Goal: Transaction & Acquisition: Purchase product/service

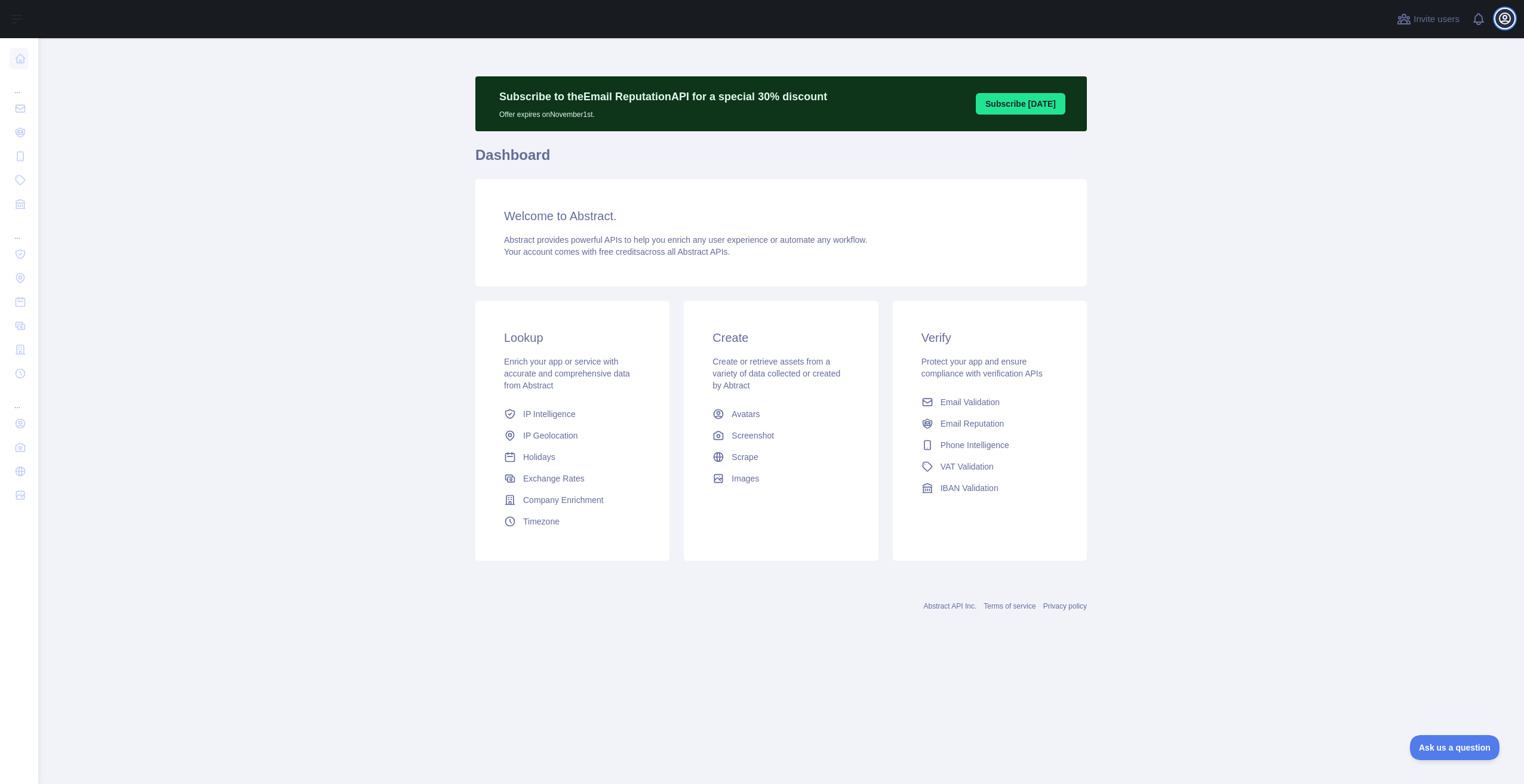
click at [1507, 22] on icon "button" at bounding box center [1504, 18] width 11 height 11
click at [343, 240] on main "Subscribe to the Email Reputation API for a special 30 % discount Offer expires…" at bounding box center [780, 411] width 1485 height 746
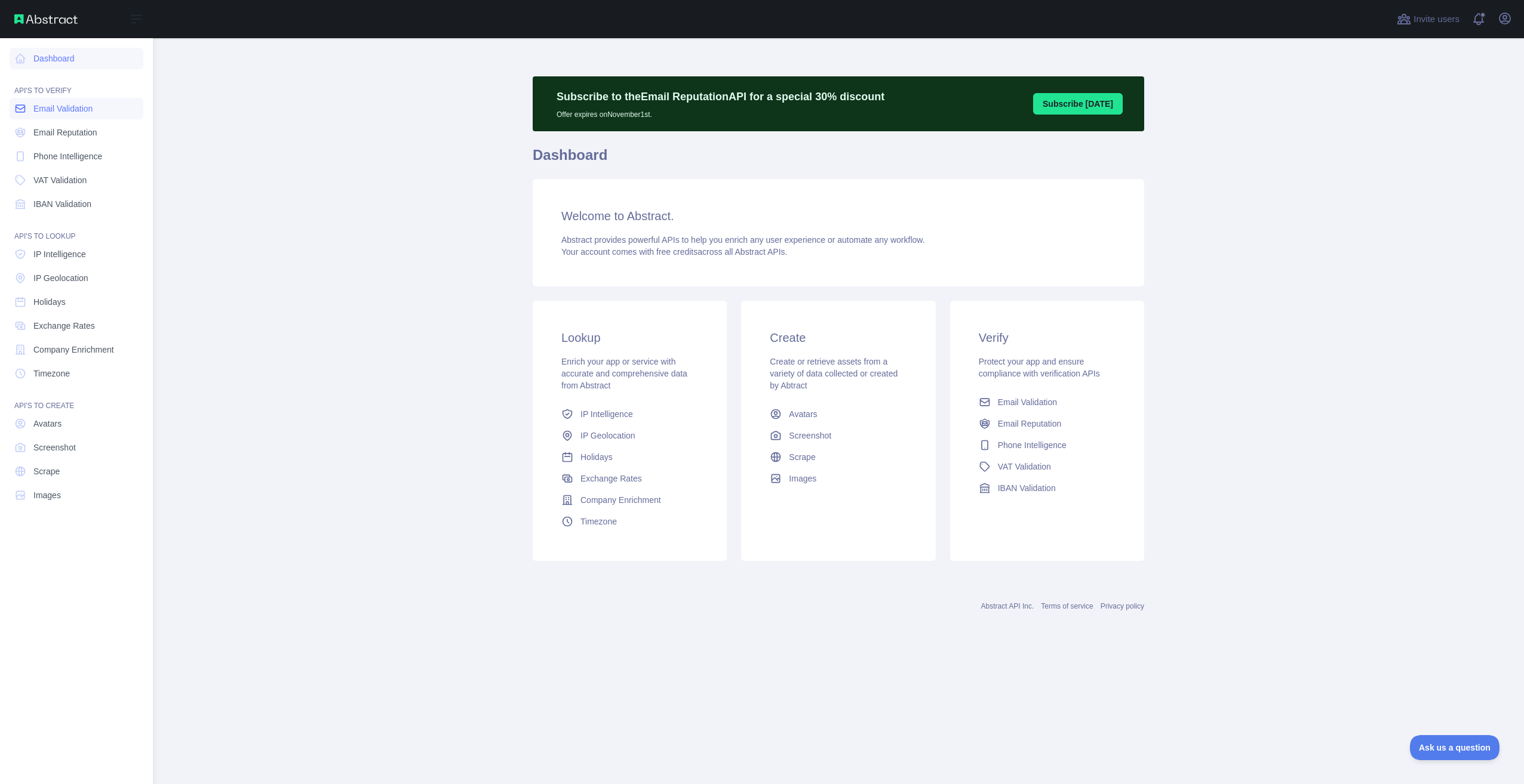
click at [16, 112] on icon at bounding box center [20, 108] width 9 height 7
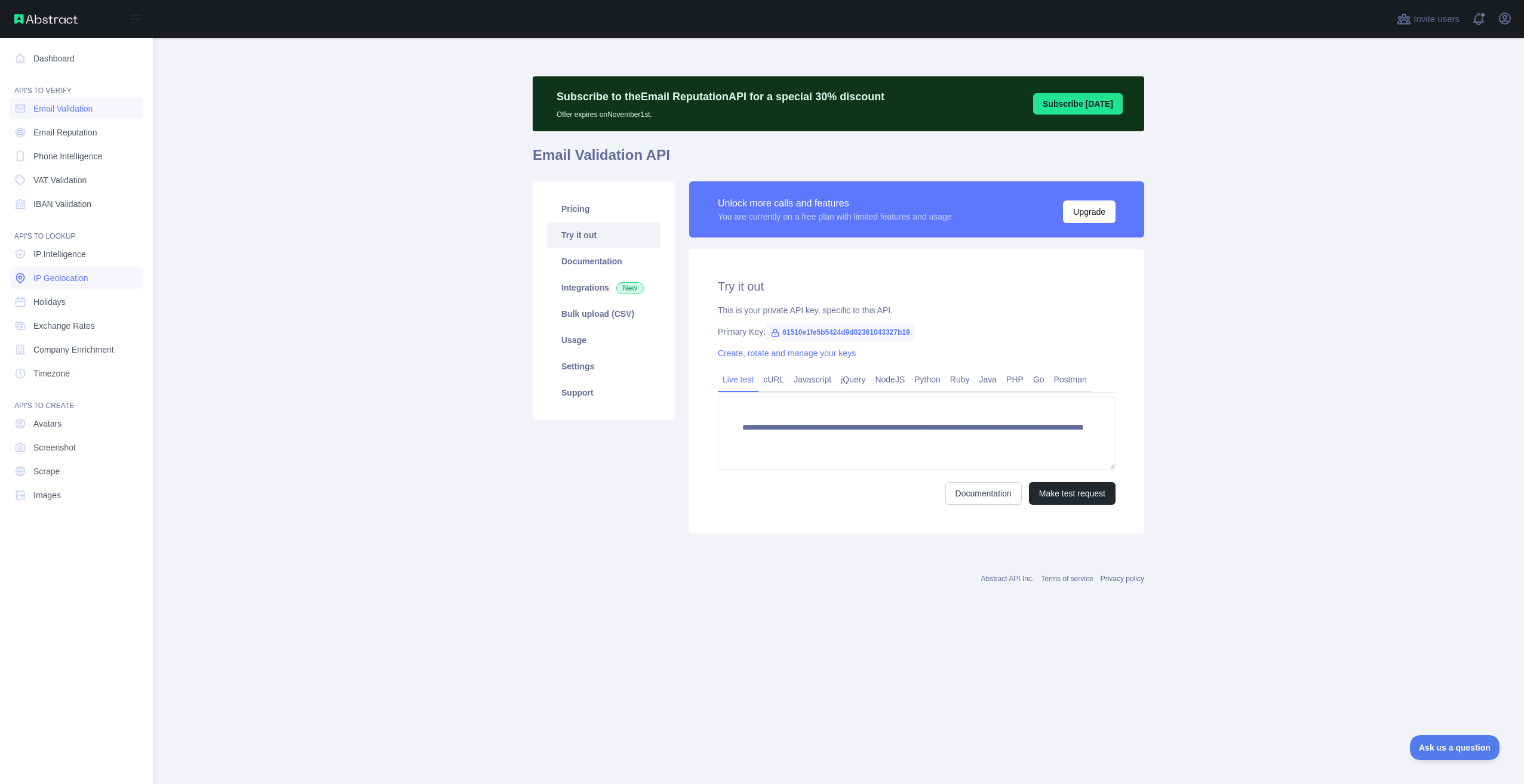
click at [73, 275] on span "IP Geolocation" at bounding box center [61, 277] width 55 height 12
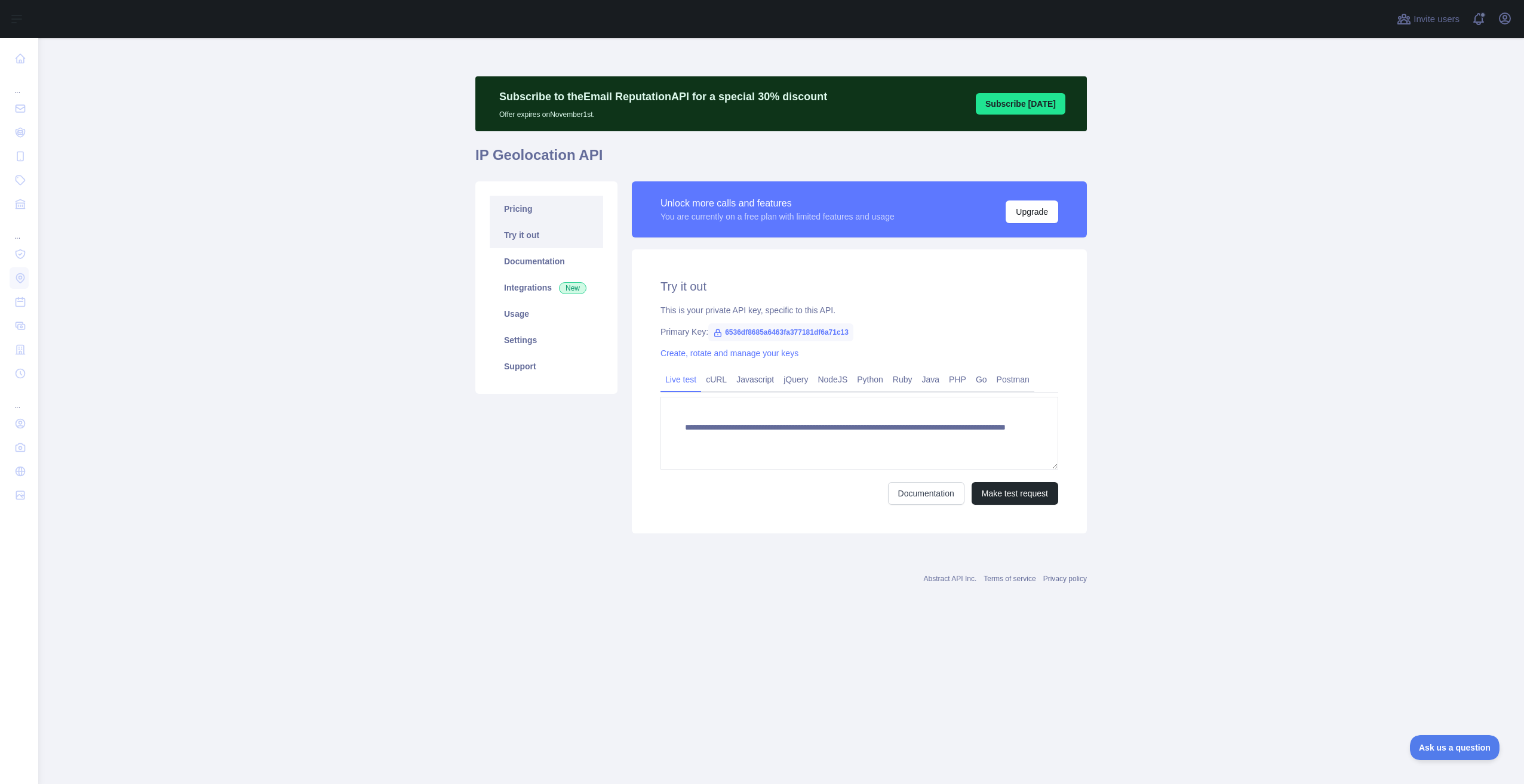
click at [501, 210] on link "Pricing" at bounding box center [546, 209] width 113 height 26
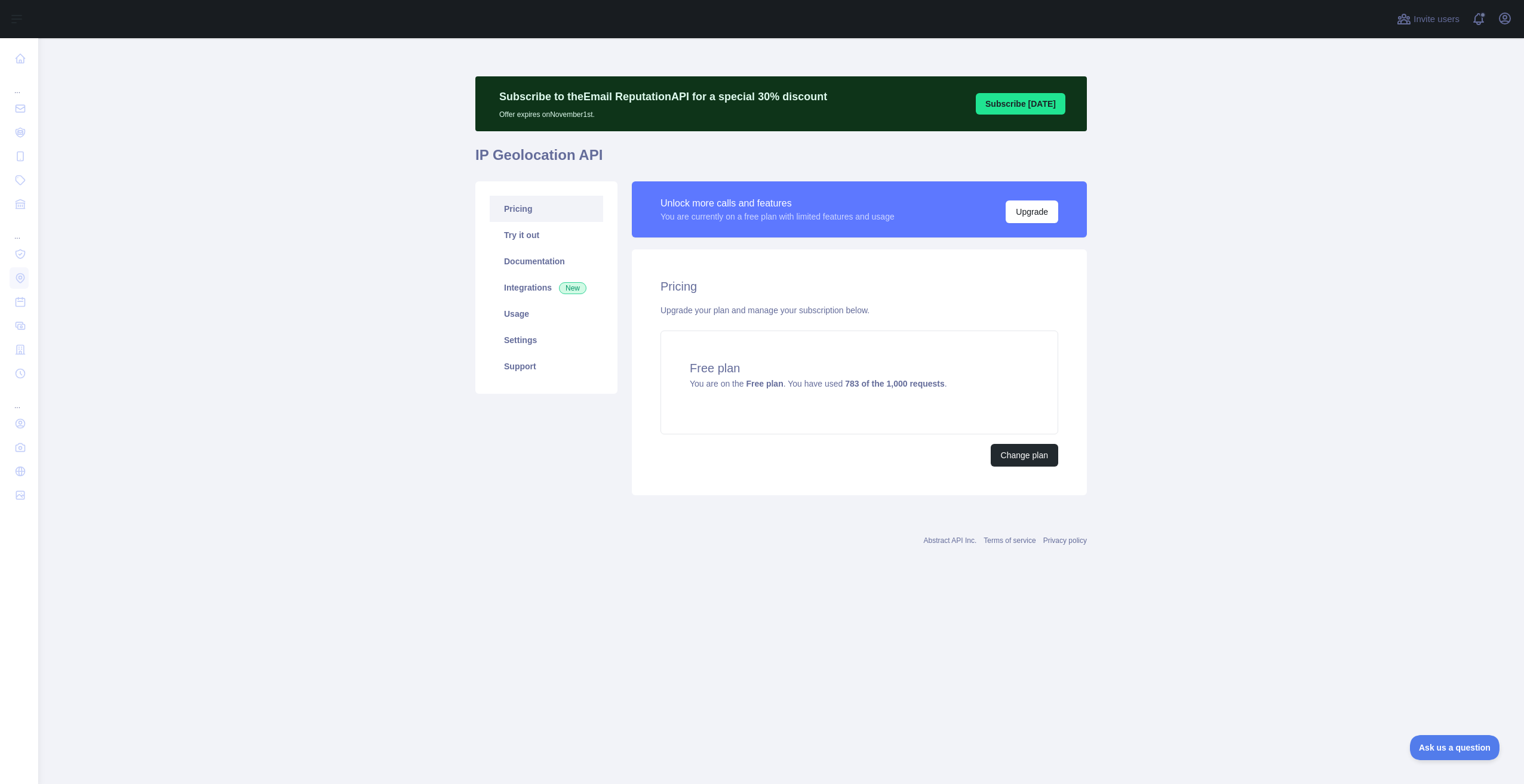
click at [511, 206] on link "Pricing" at bounding box center [546, 209] width 113 height 26
click at [524, 247] on link "Try it out" at bounding box center [546, 235] width 113 height 26
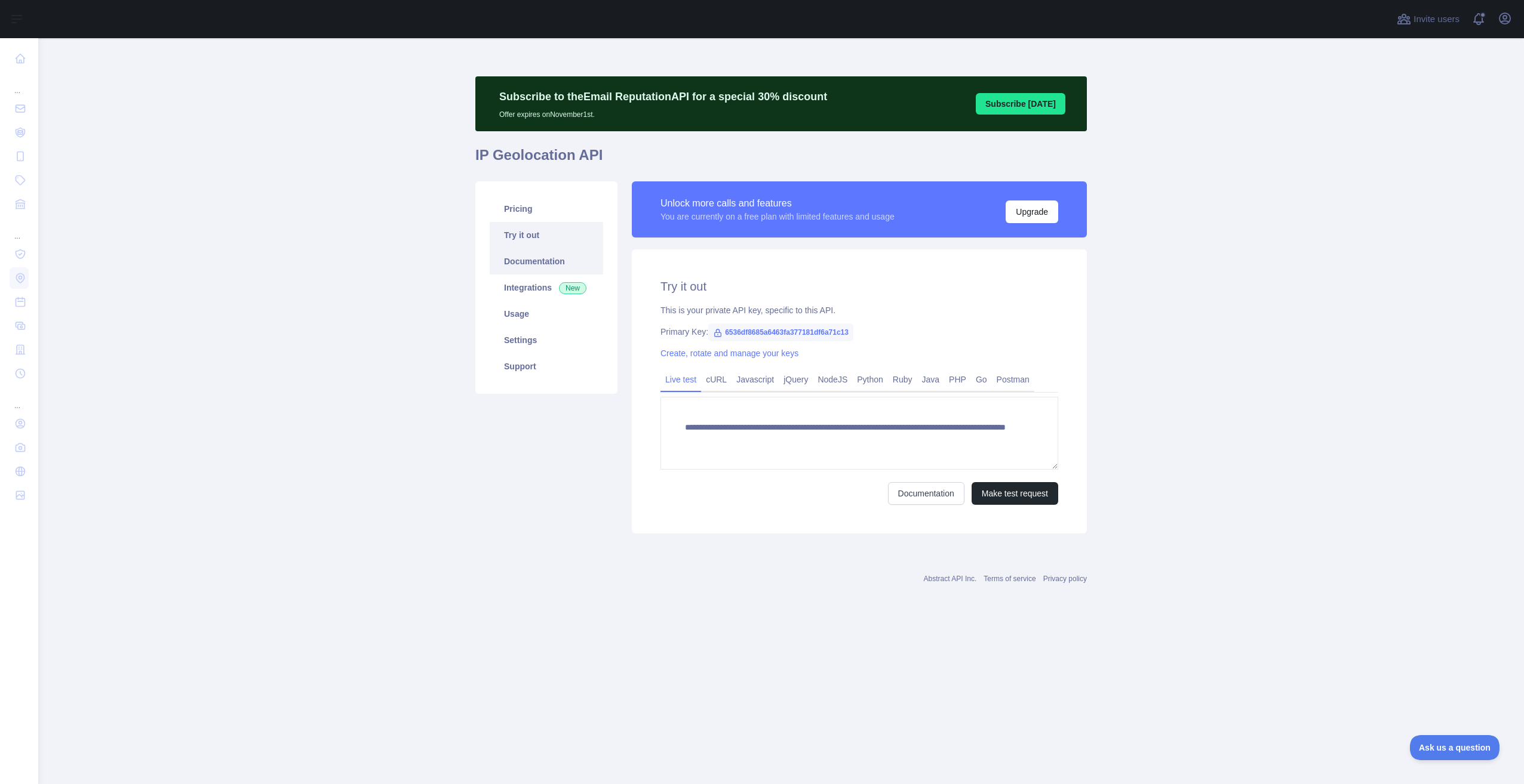
click at [531, 263] on link "Documentation" at bounding box center [546, 261] width 113 height 26
click at [555, 206] on link "Pricing" at bounding box center [546, 209] width 113 height 26
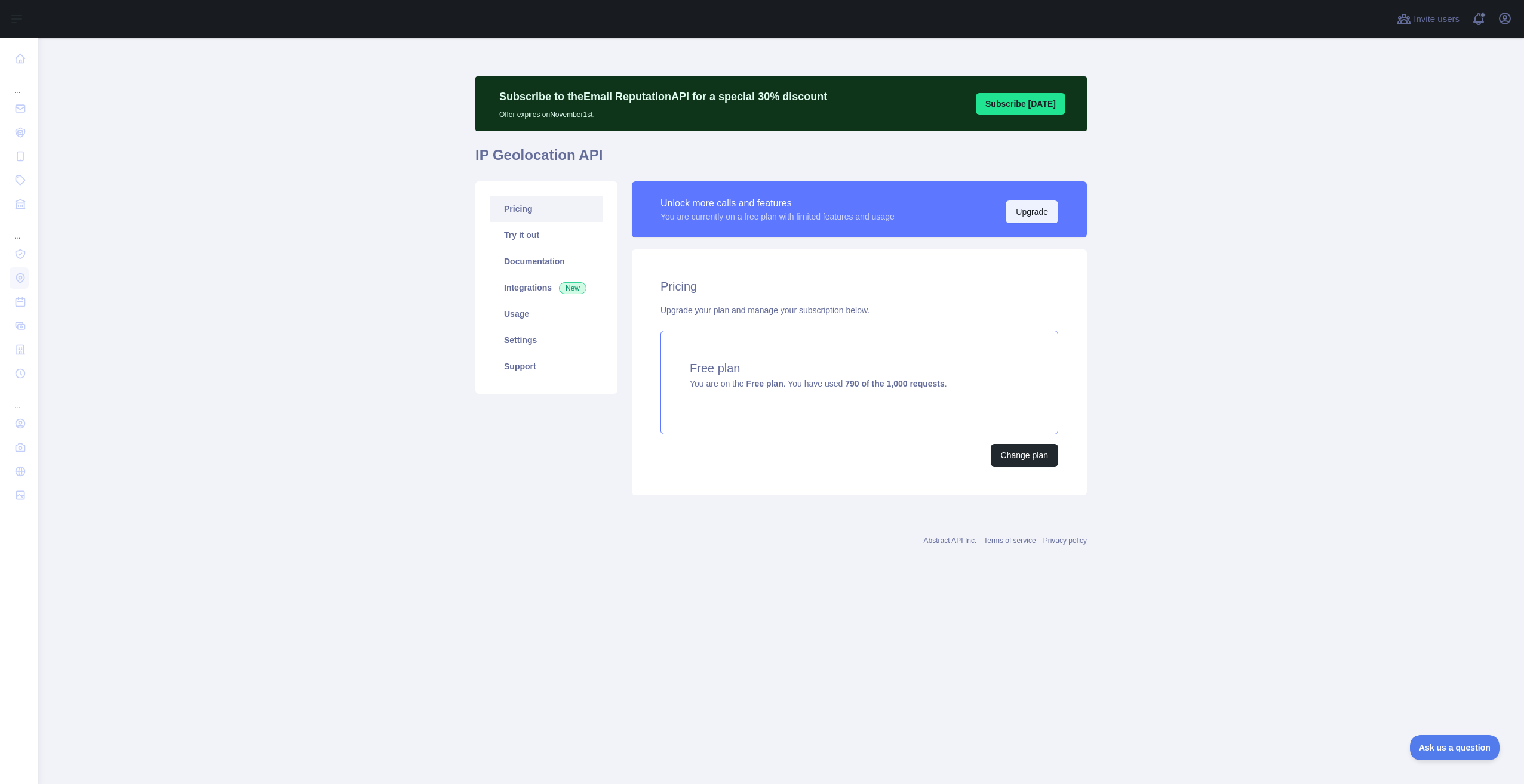
click at [1035, 212] on button "Upgrade" at bounding box center [1031, 211] width 53 height 22
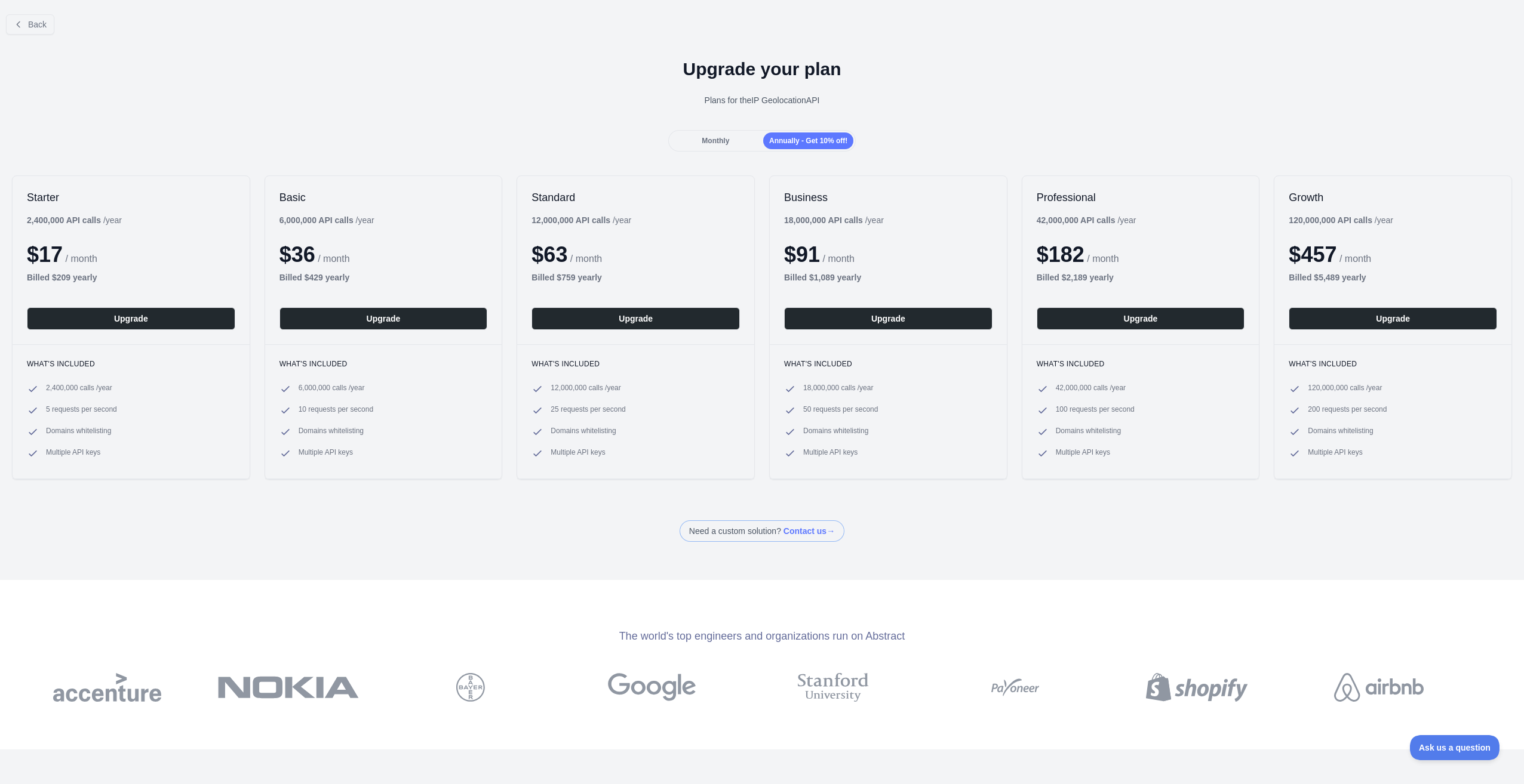
click at [720, 137] on span "Monthly" at bounding box center [715, 141] width 27 height 8
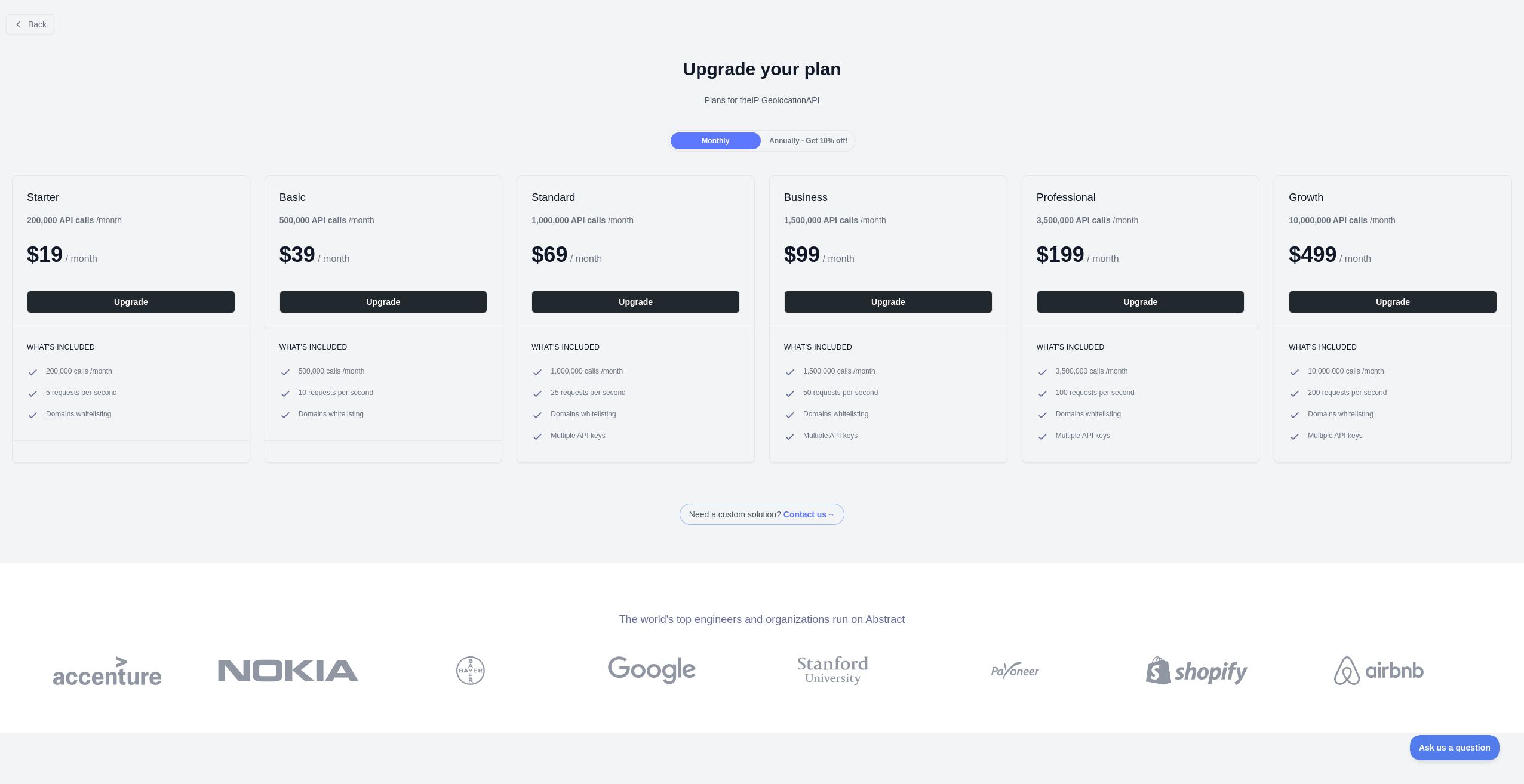
click at [821, 137] on span "Annually - Get 10% off!" at bounding box center [808, 141] width 78 height 8
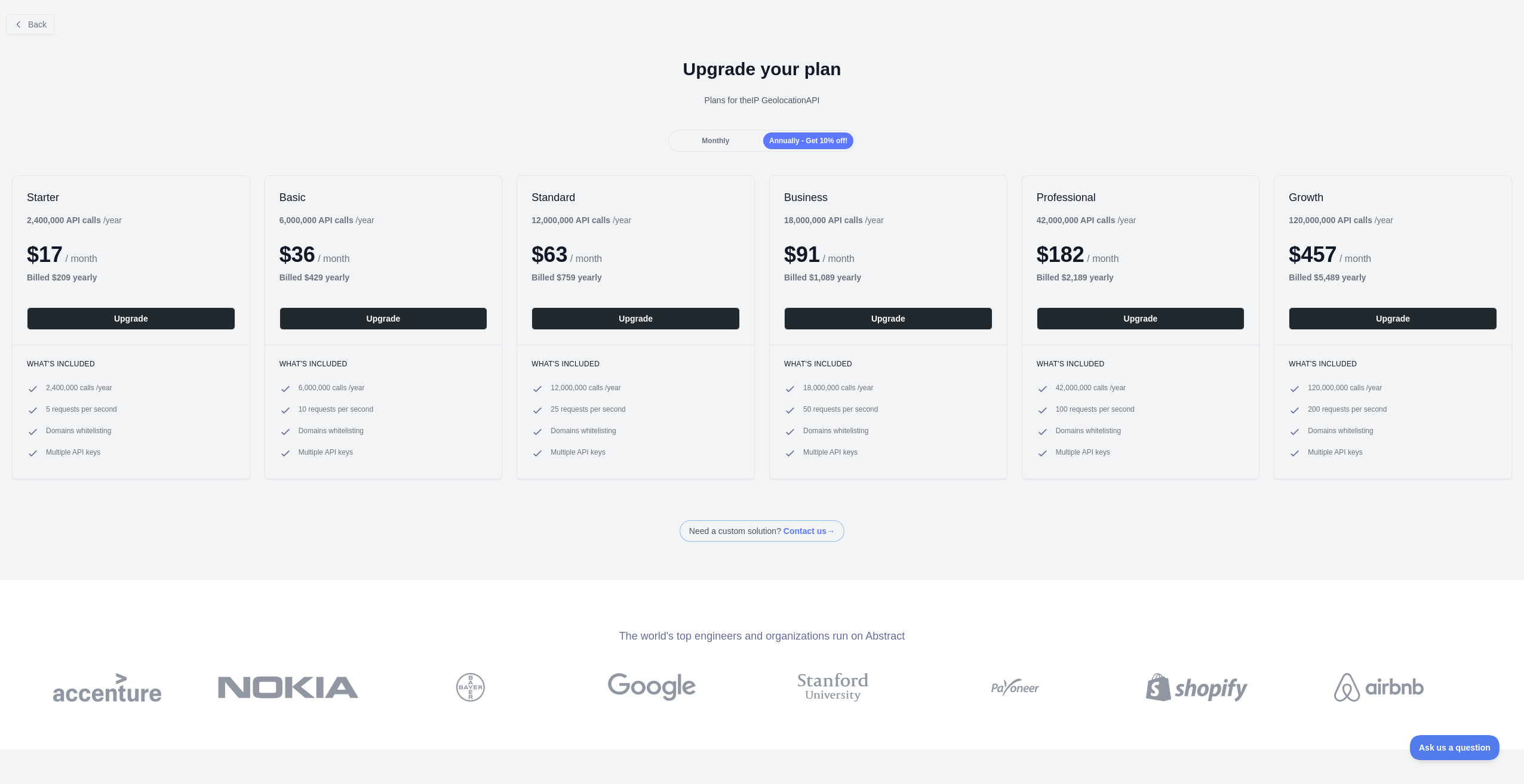
click at [716, 139] on span "Monthly" at bounding box center [715, 141] width 27 height 8
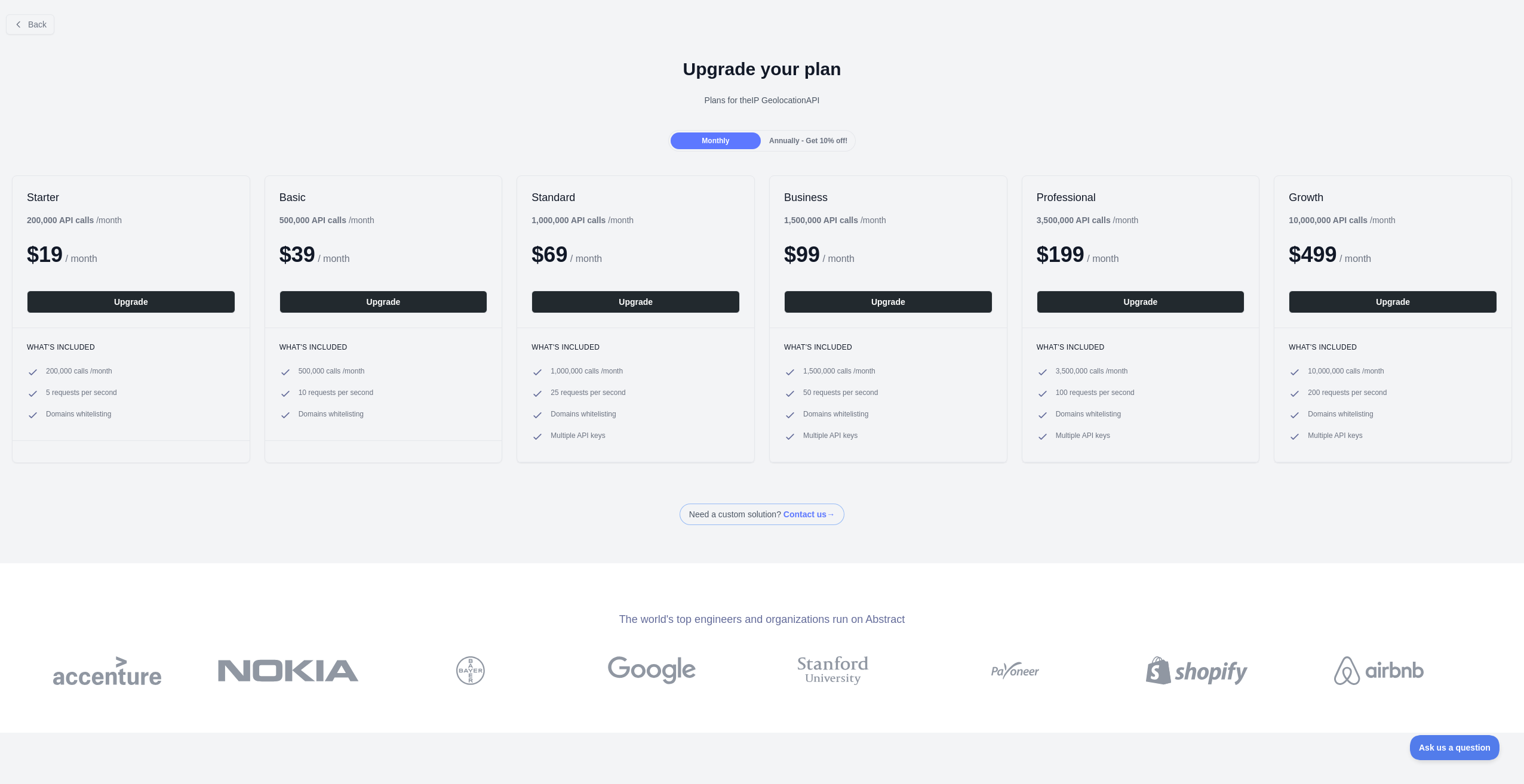
click at [790, 141] on span "Annually - Get 10% off!" at bounding box center [808, 141] width 78 height 8
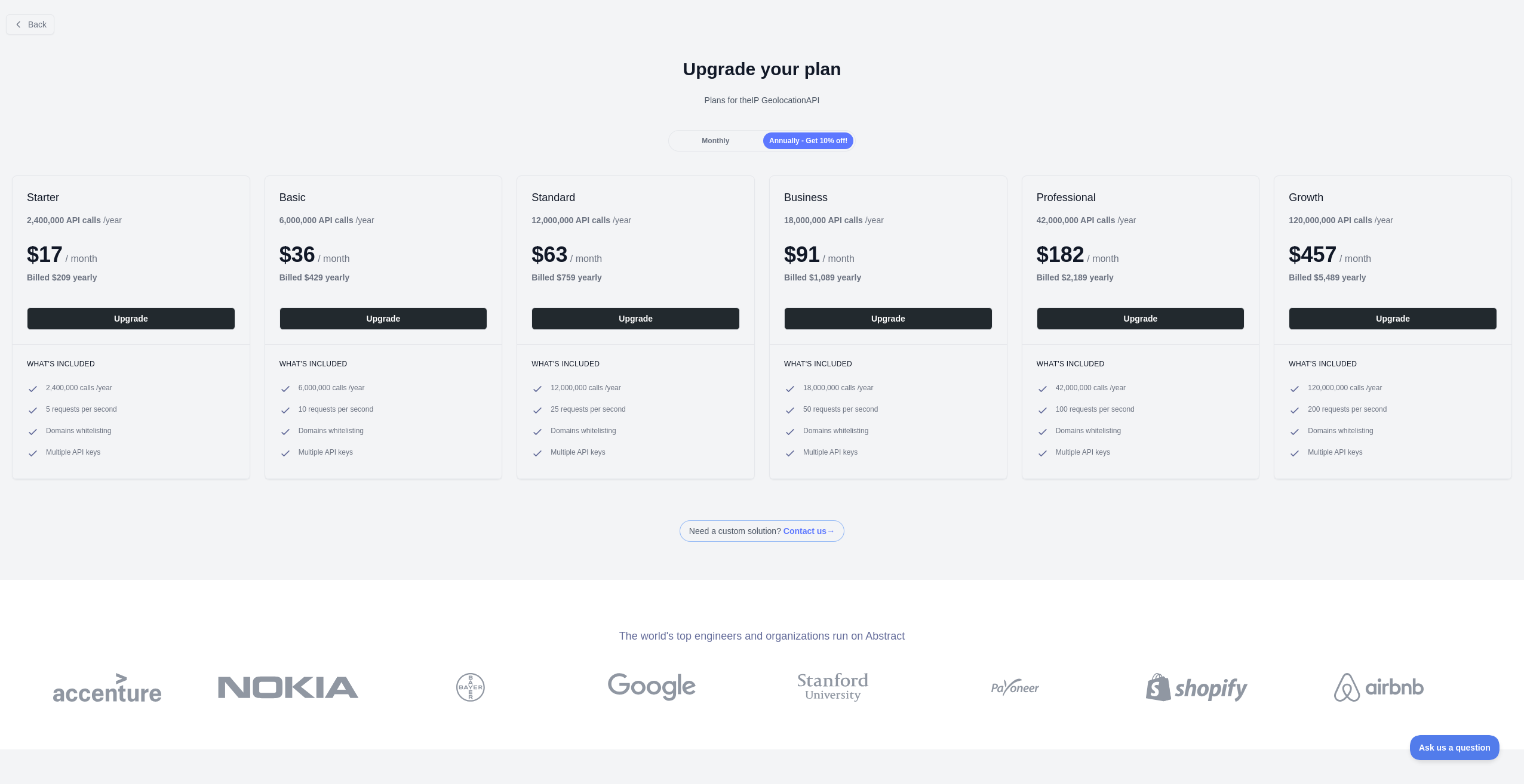
click at [96, 251] on div "$ 17 / month" at bounding box center [131, 255] width 208 height 24
drag, startPoint x: 56, startPoint y: 277, endPoint x: 69, endPoint y: 277, distance: 13.0
click at [69, 277] on b "Billed $ 209 yearly" at bounding box center [62, 277] width 70 height 10
click at [246, 123] on div "Upgrade your plan Plans for the IP Geolocation API" at bounding box center [762, 87] width 1524 height 86
click at [15, 30] on button "Back" at bounding box center [30, 24] width 49 height 20
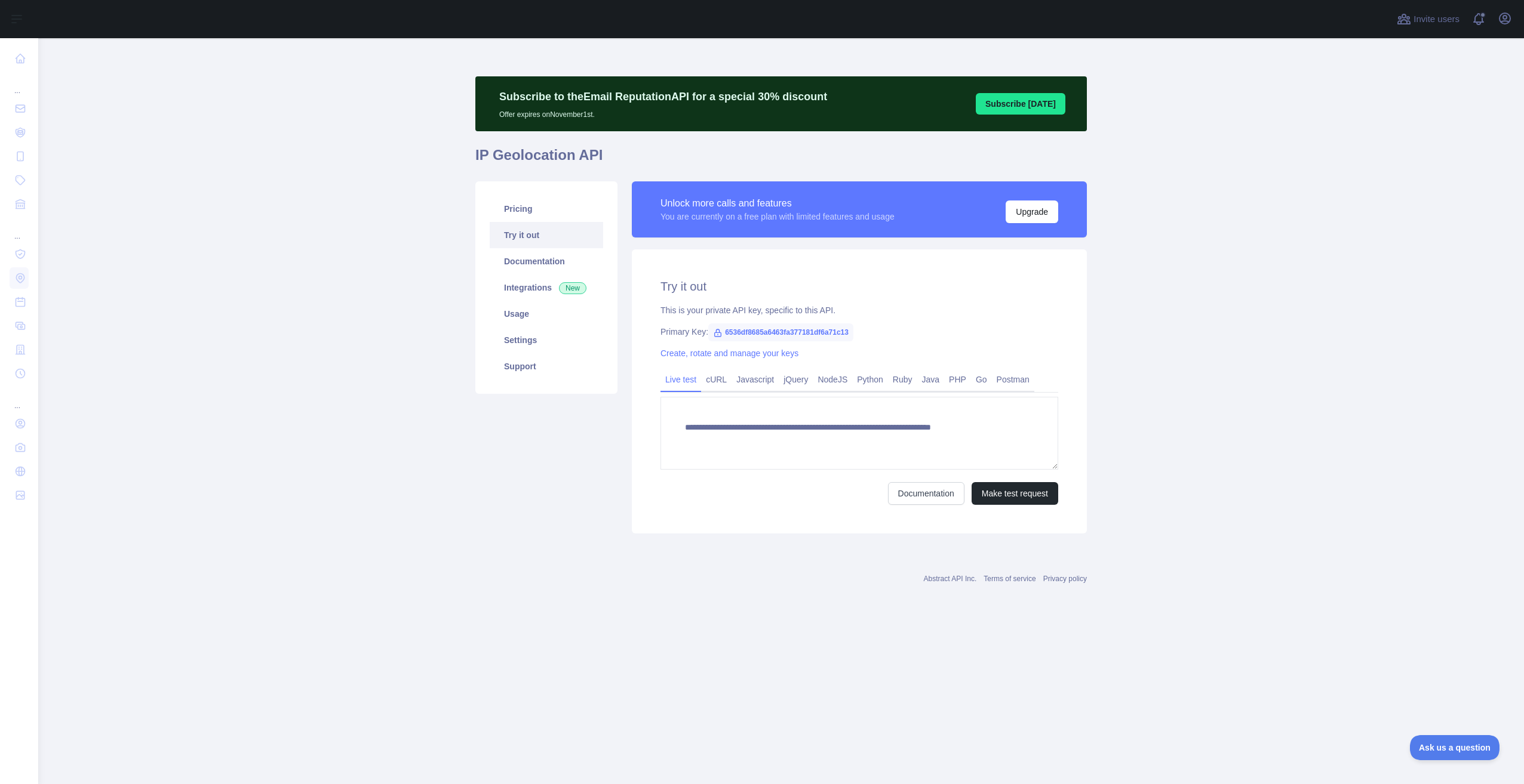
type textarea "**********"
drag, startPoint x: 1033, startPoint y: 218, endPoint x: 1263, endPoint y: 328, distance: 255.0
click at [1263, 328] on main "**********" at bounding box center [780, 411] width 1485 height 746
click at [536, 213] on link "Pricing" at bounding box center [546, 209] width 113 height 26
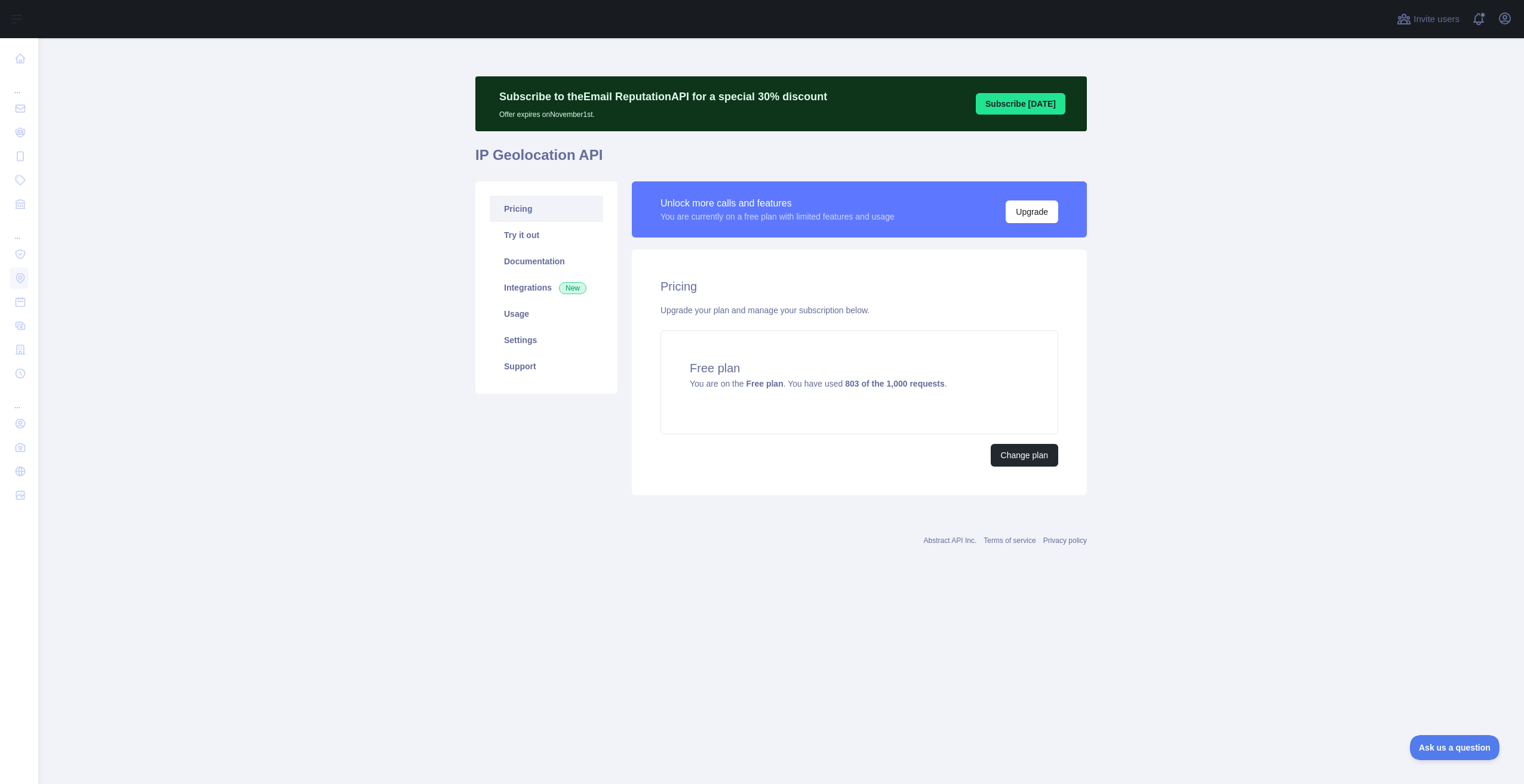
click at [1238, 251] on main "Subscribe to the Email Reputation API for a special 30 % discount Offer expires…" at bounding box center [780, 411] width 1485 height 746
click at [1029, 220] on button "Upgrade" at bounding box center [1031, 211] width 53 height 22
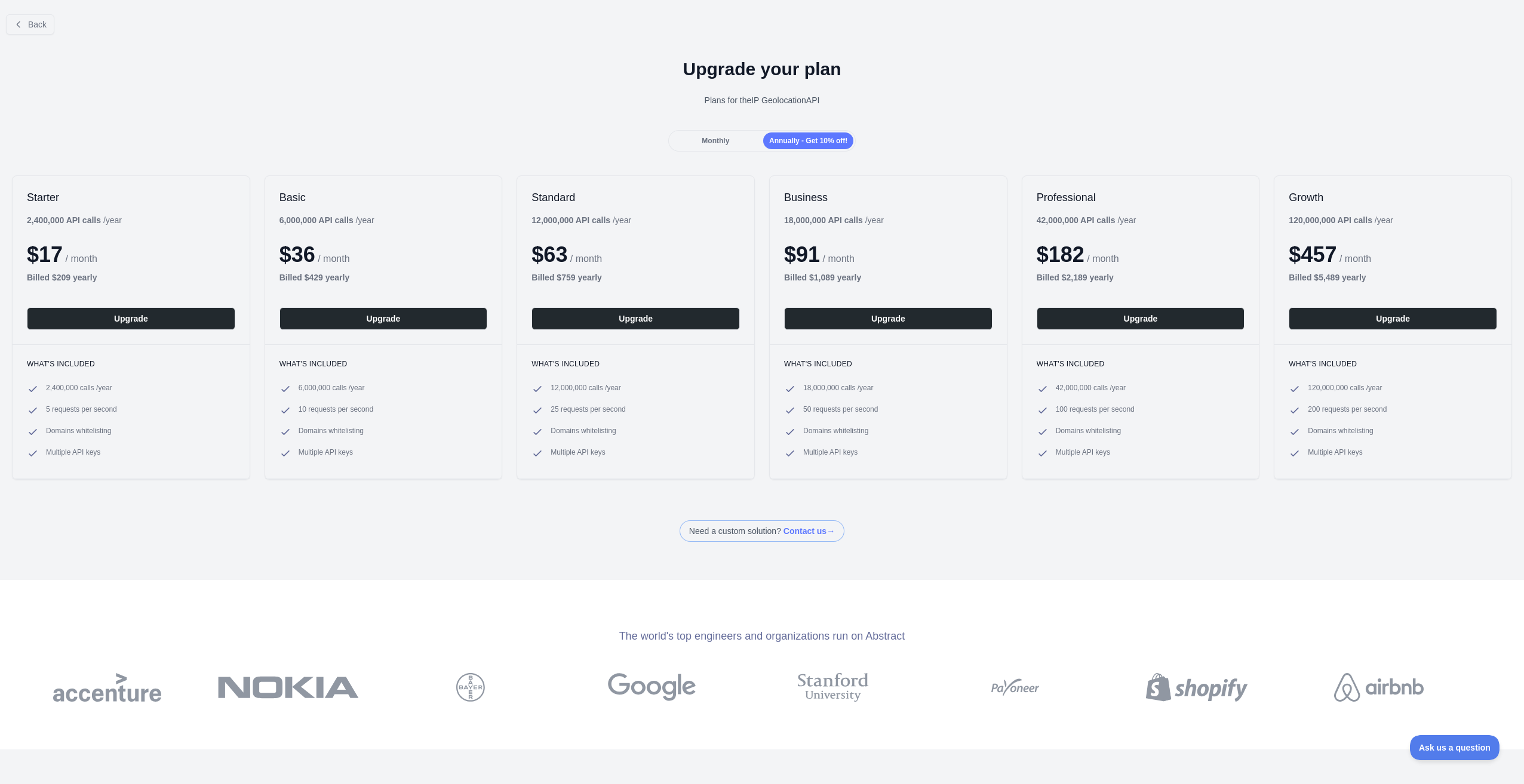
click at [725, 151] on div "Monthly Annually - Get 10% off!" at bounding box center [762, 141] width 188 height 22
click at [726, 145] on div "Monthly" at bounding box center [716, 141] width 90 height 17
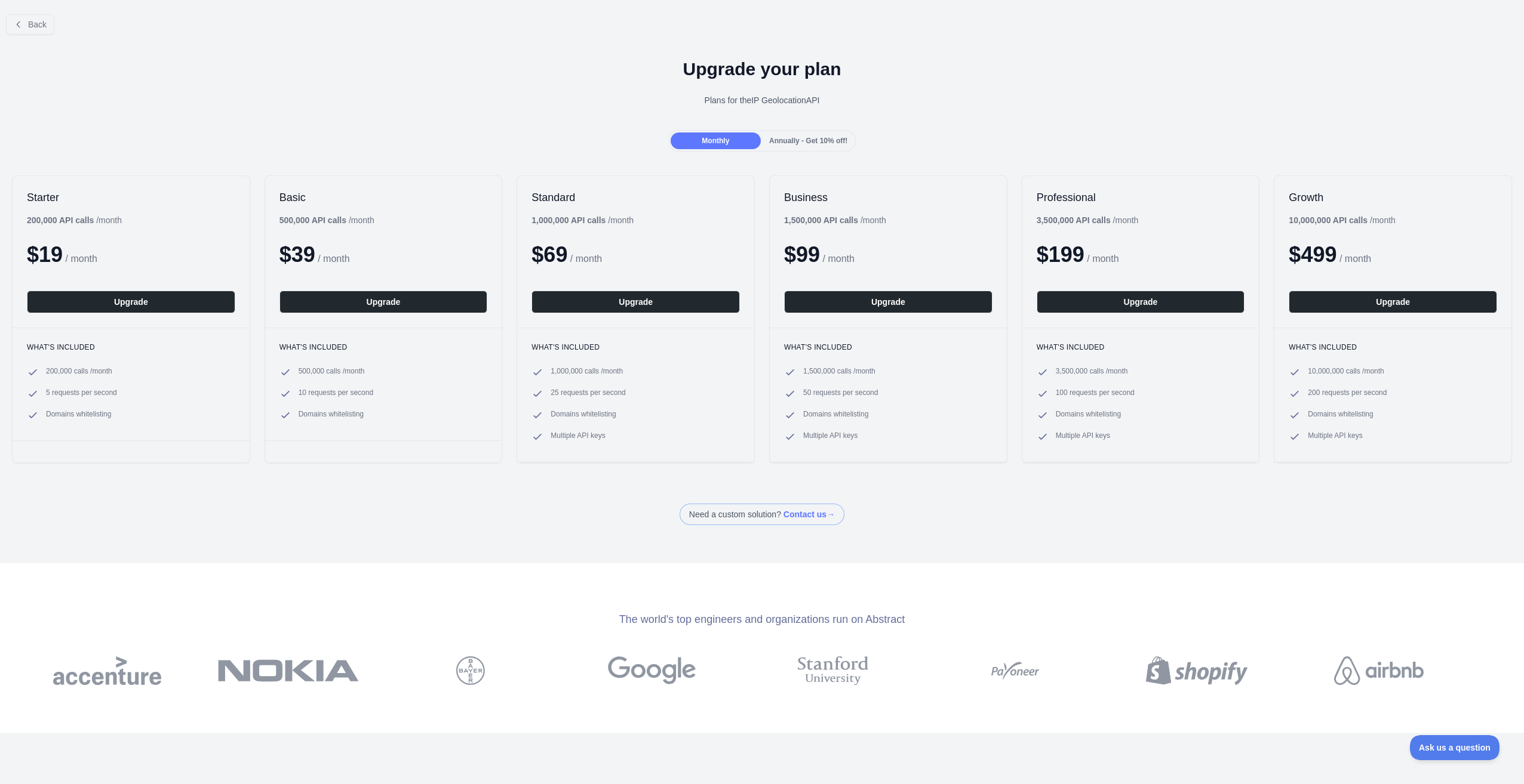
click at [823, 136] on div "Annually - Get 10% off!" at bounding box center [808, 141] width 90 height 17
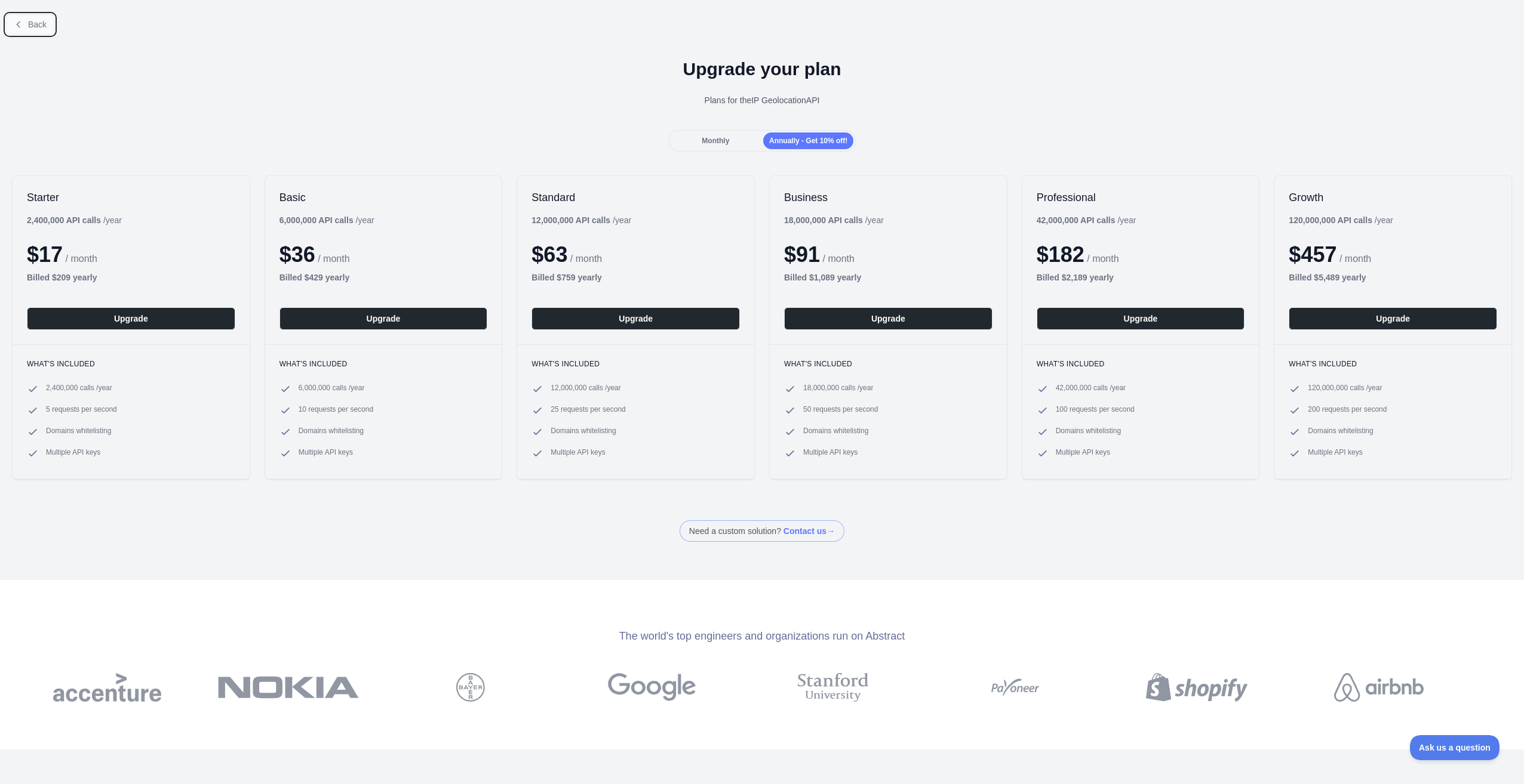
click at [35, 26] on span "Back" at bounding box center [37, 25] width 18 height 10
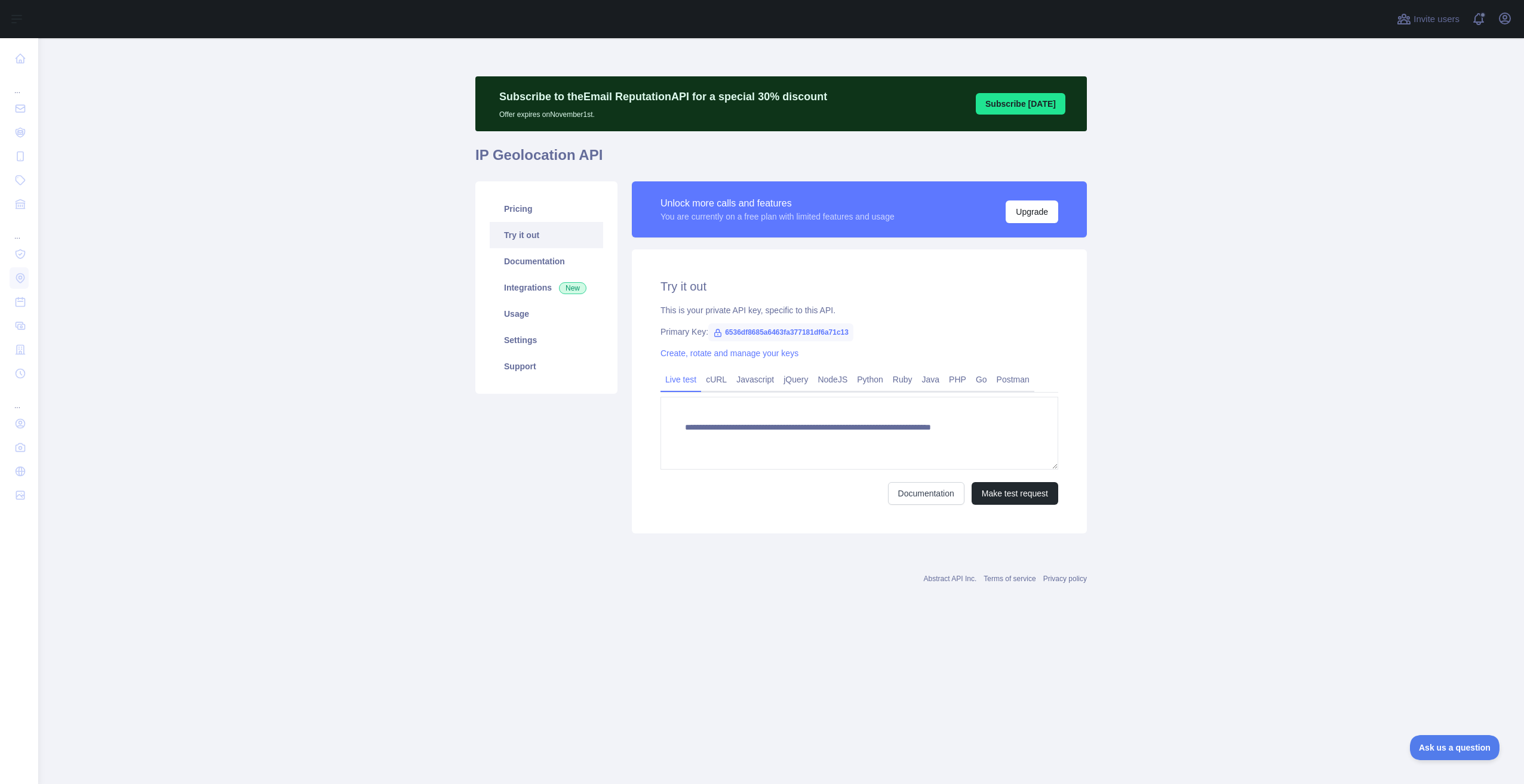
type textarea "**********"
click at [507, 209] on link "Pricing" at bounding box center [546, 209] width 113 height 26
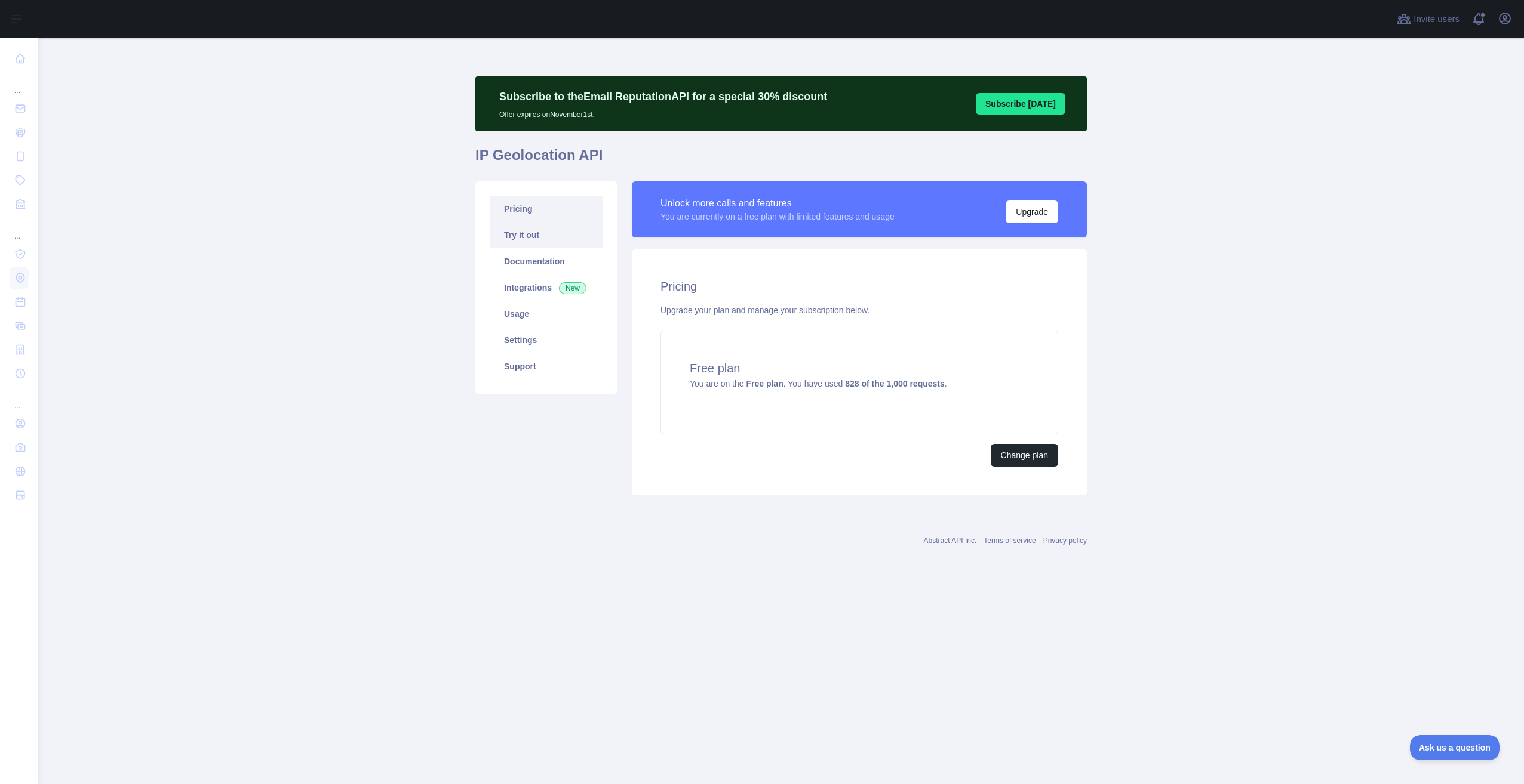
click at [541, 239] on link "Try it out" at bounding box center [546, 235] width 113 height 26
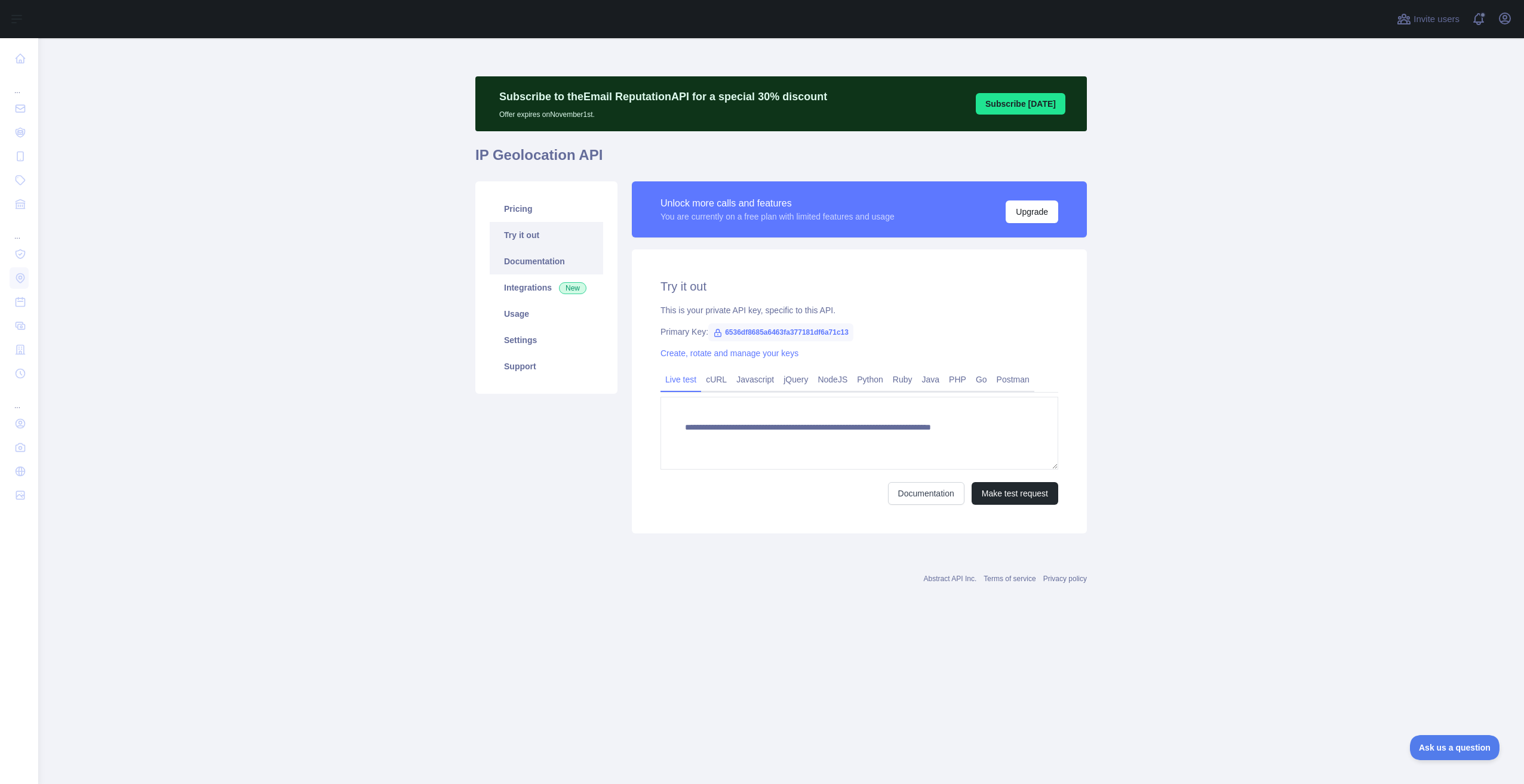
type textarea "**********"
click at [549, 261] on link "Documentation" at bounding box center [546, 261] width 113 height 26
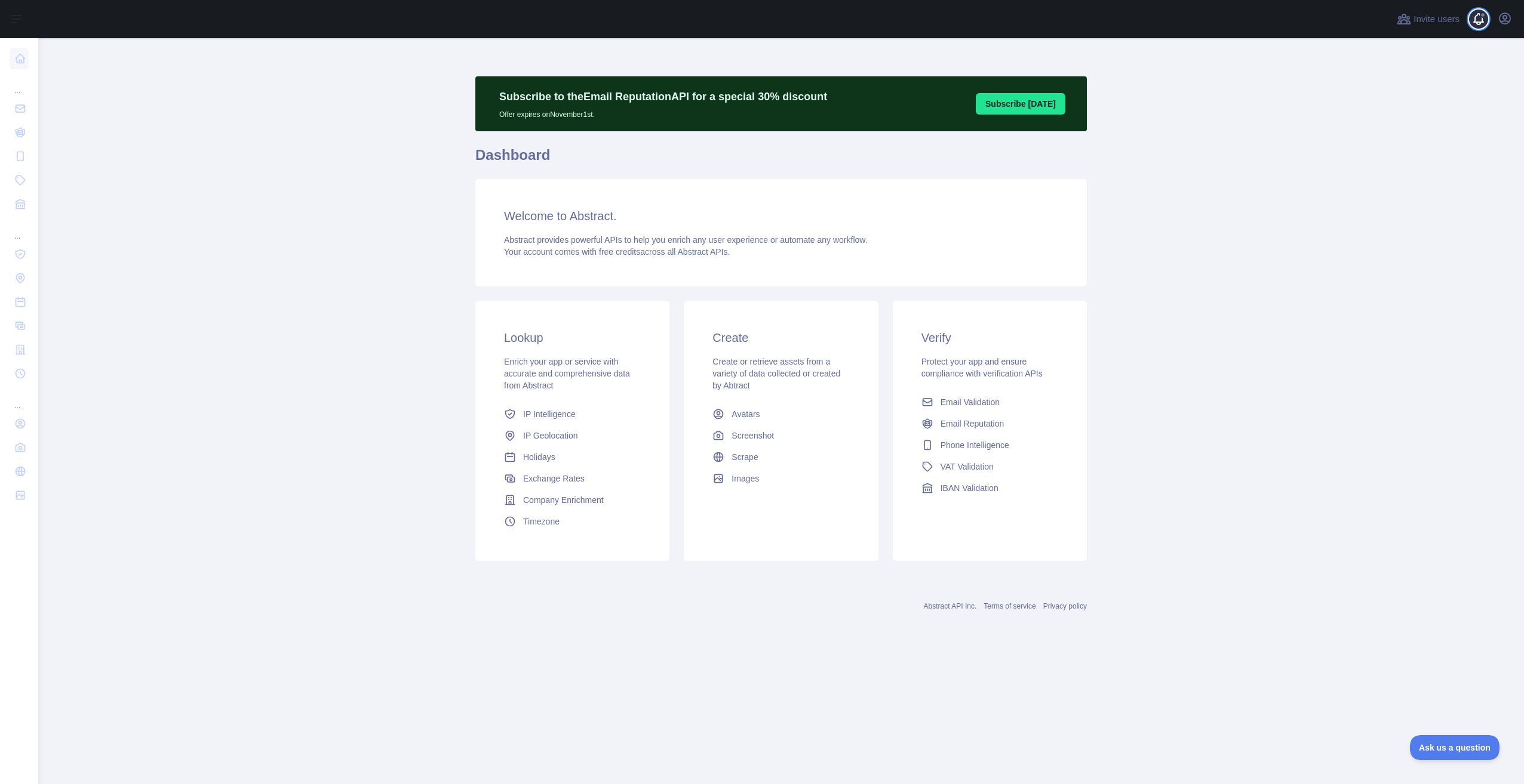
click at [1480, 22] on span at bounding box center [1483, 19] width 24 height 38
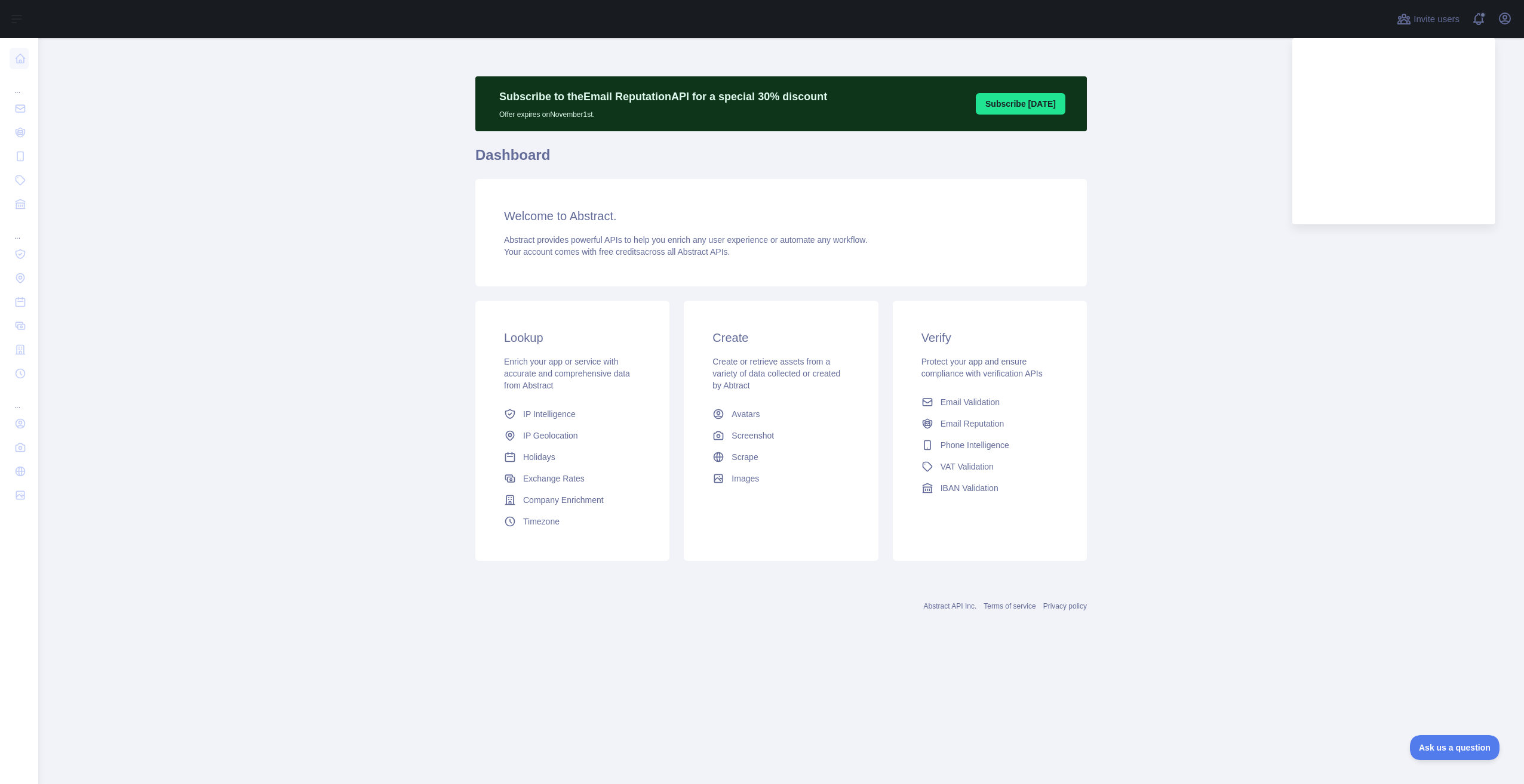
click at [1222, 490] on main "Subscribe to the Email Reputation API for a special 30 % discount Offer expires…" at bounding box center [780, 411] width 1485 height 746
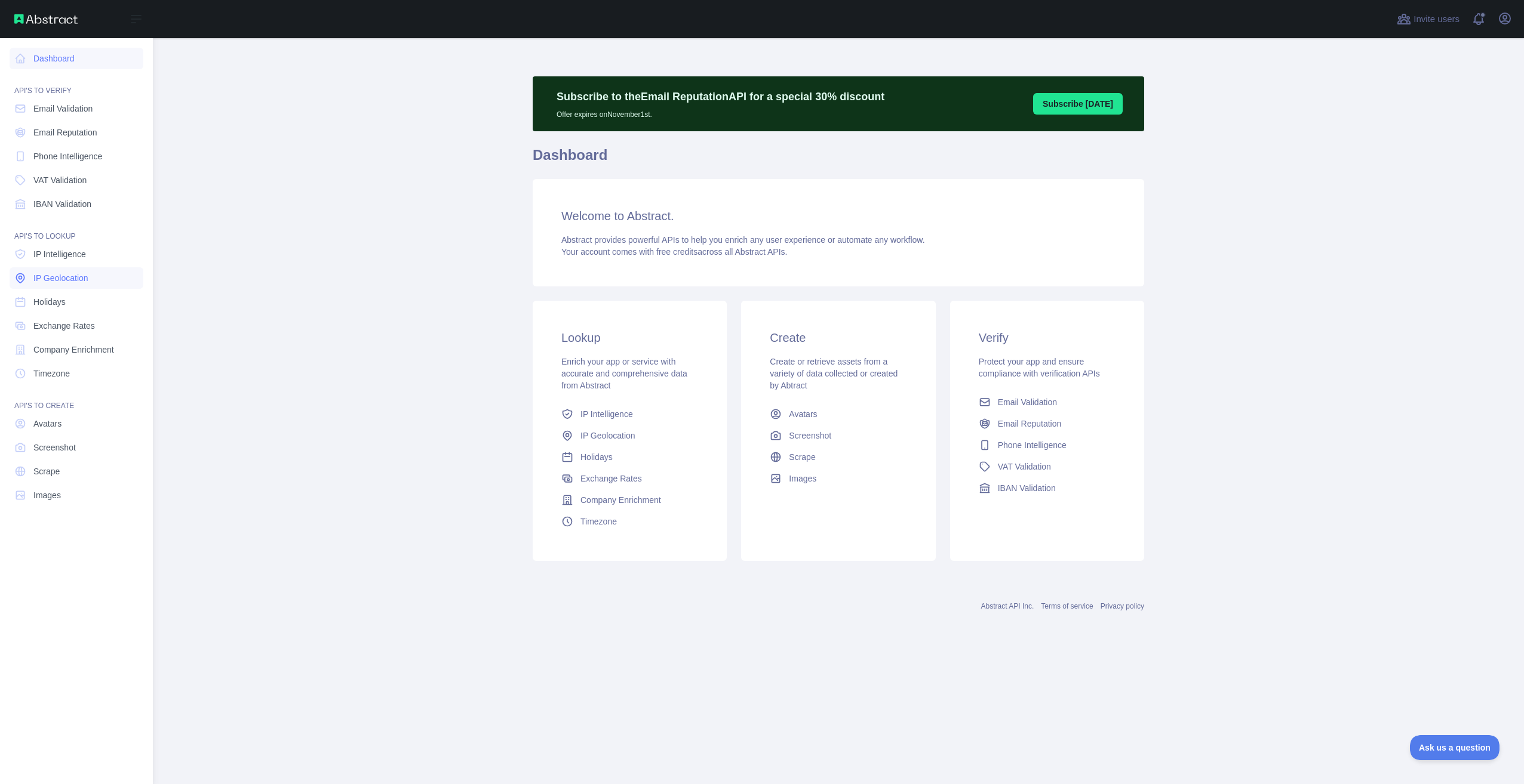
click at [75, 273] on span "IP Geolocation" at bounding box center [61, 277] width 55 height 12
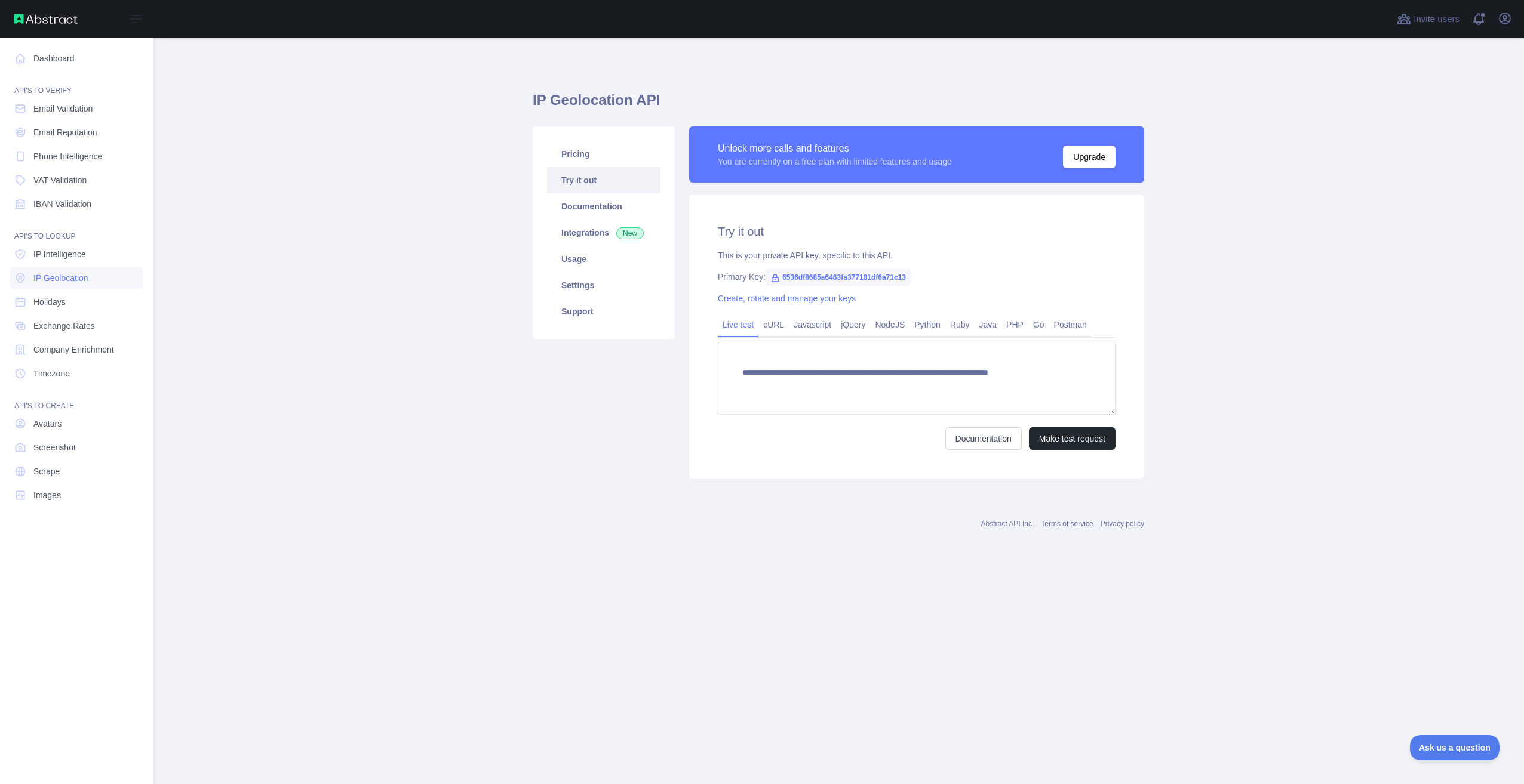
type textarea "**********"
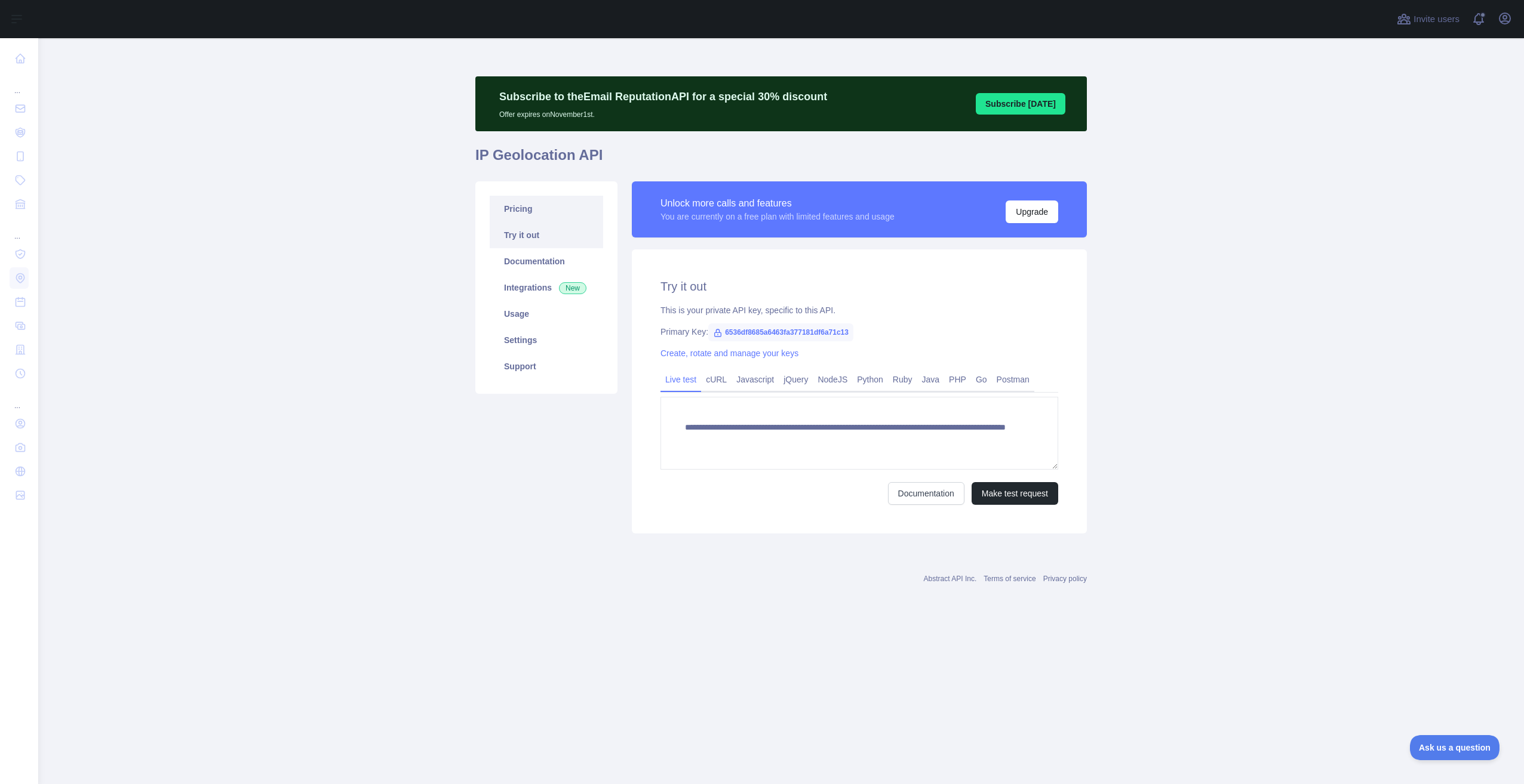
click at [543, 213] on link "Pricing" at bounding box center [546, 209] width 113 height 26
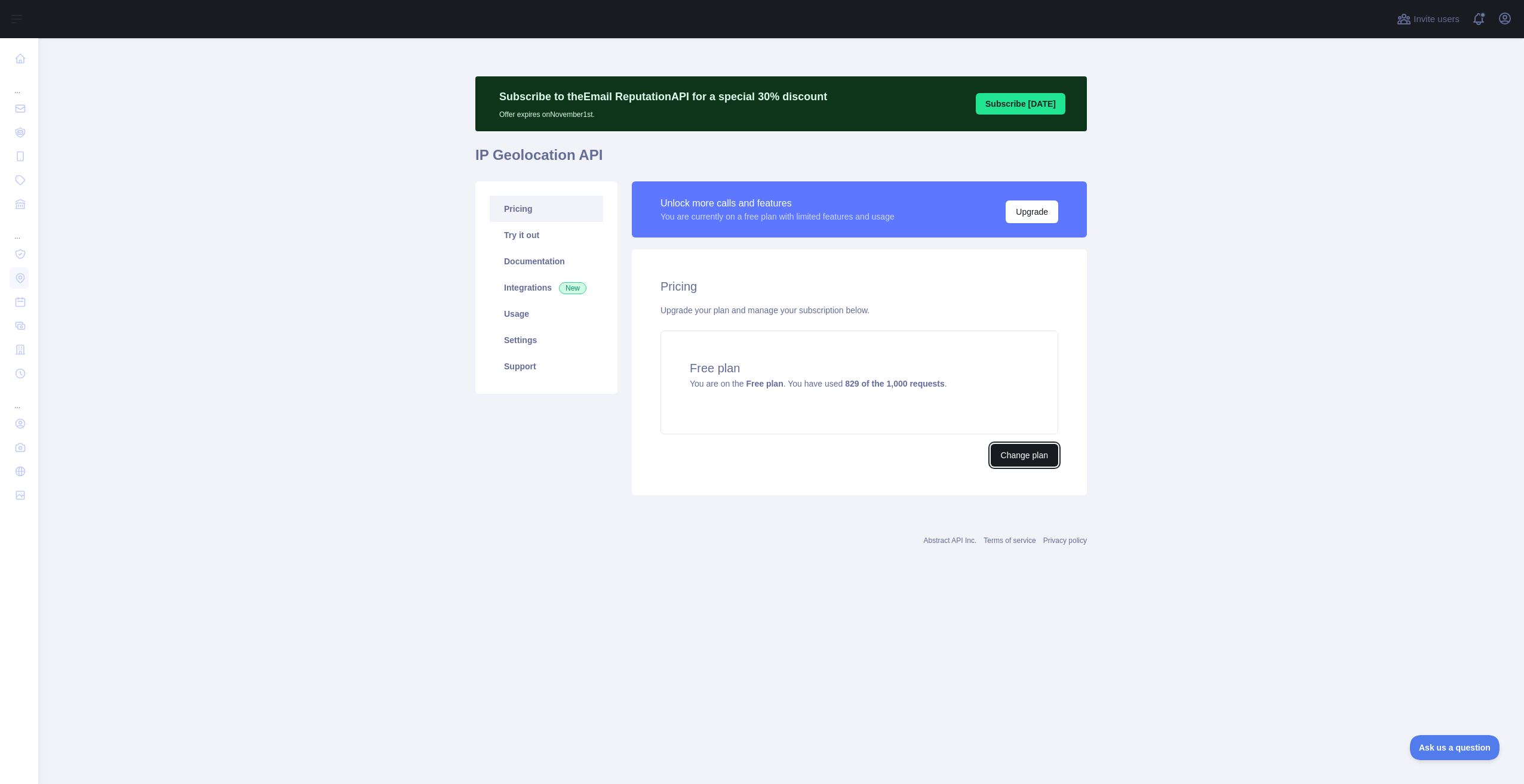
click at [1047, 464] on button "Change plan" at bounding box center [1024, 455] width 67 height 22
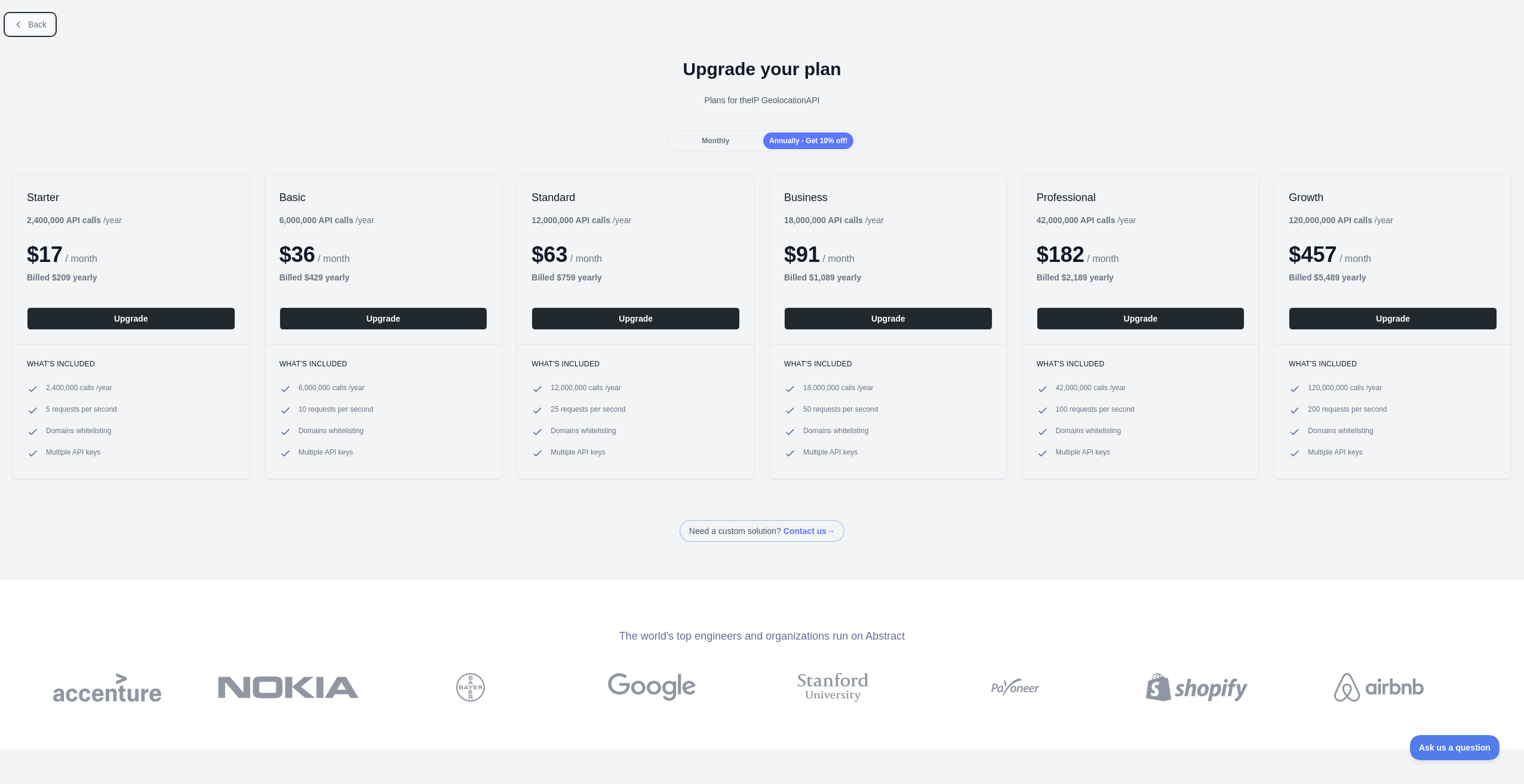
click at [41, 26] on span "Back" at bounding box center [37, 25] width 18 height 10
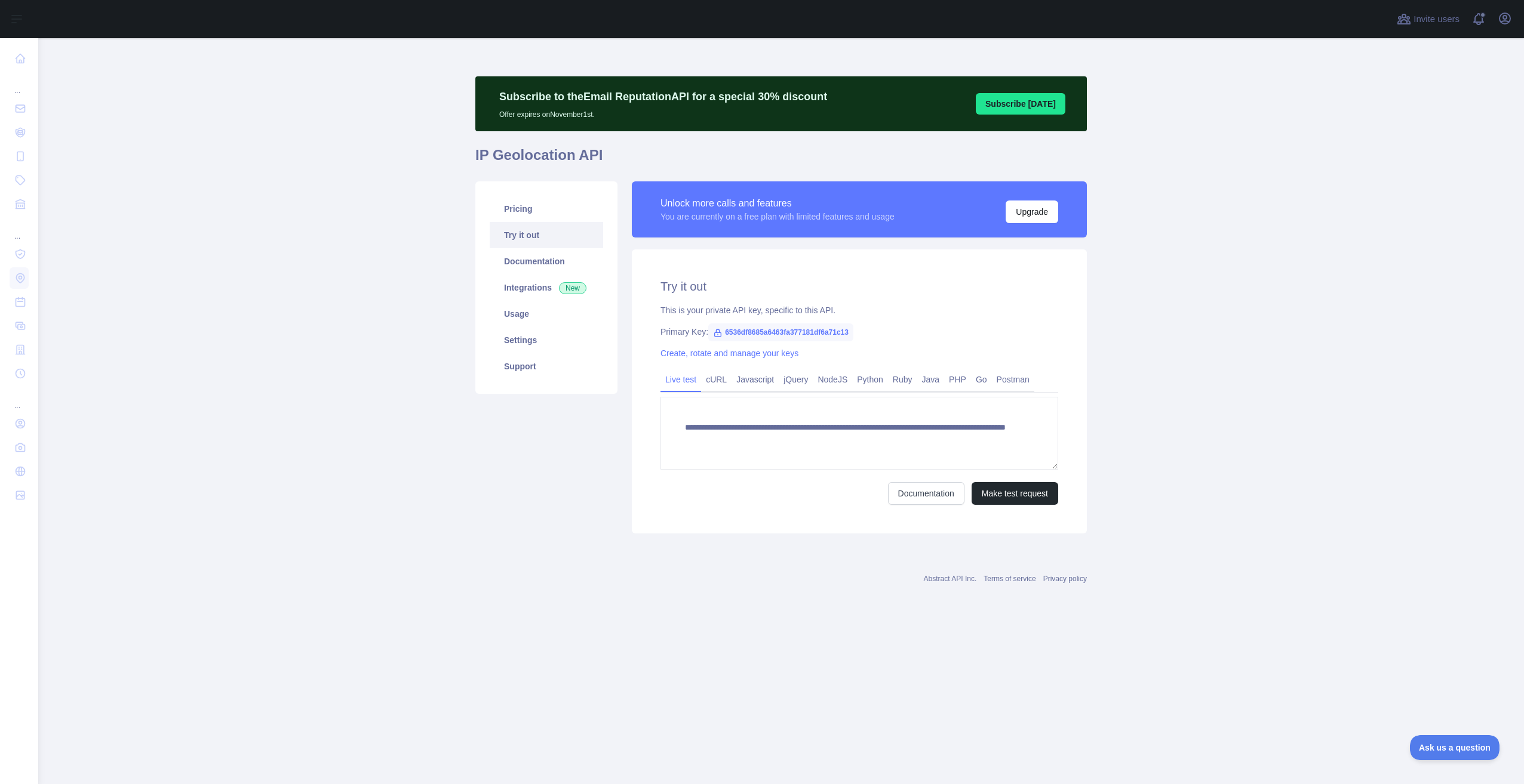
click at [531, 232] on link "Try it out" at bounding box center [546, 235] width 113 height 26
click at [527, 210] on link "Pricing" at bounding box center [546, 209] width 113 height 26
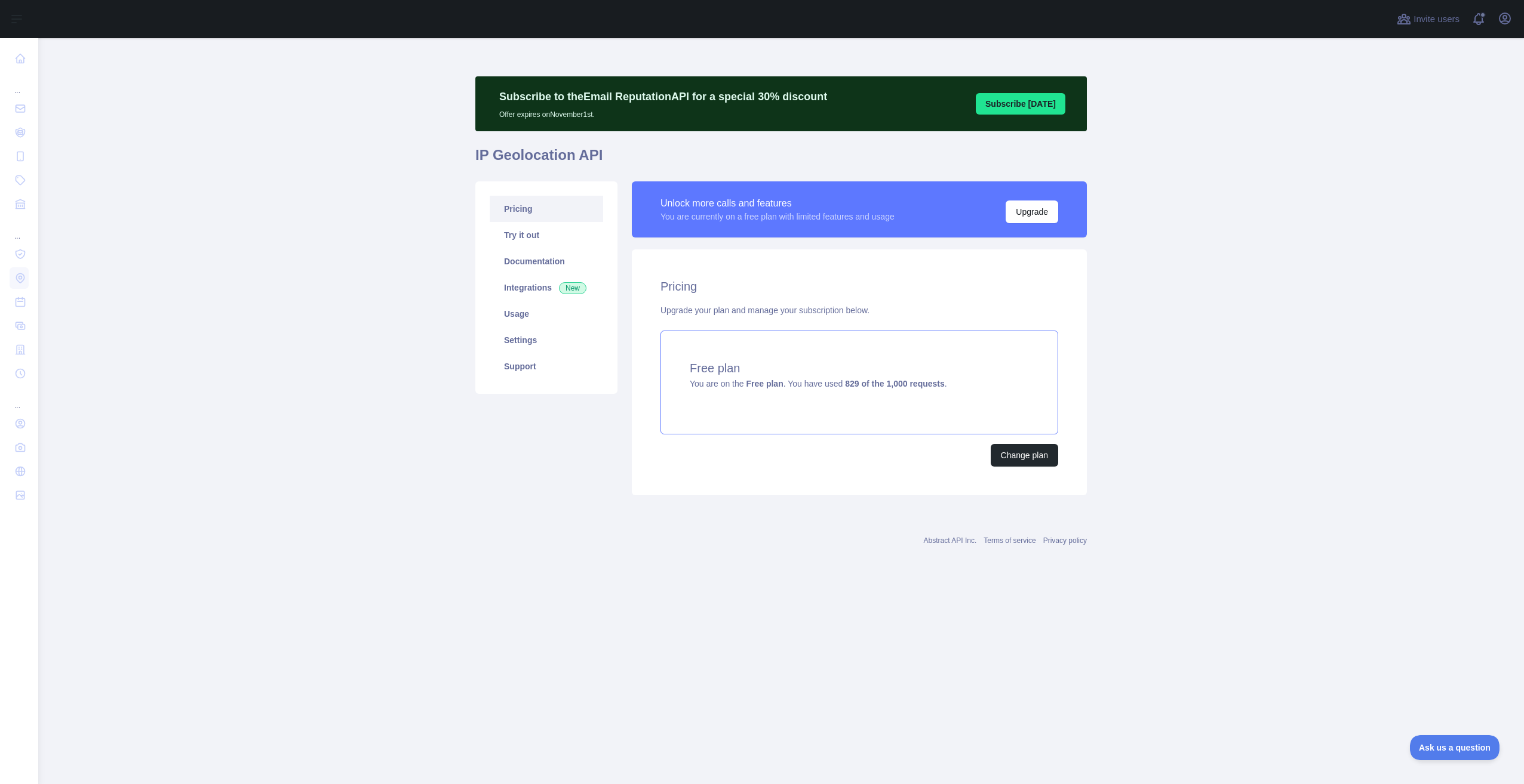
click at [844, 370] on h4 "Free plan" at bounding box center [859, 368] width 339 height 17
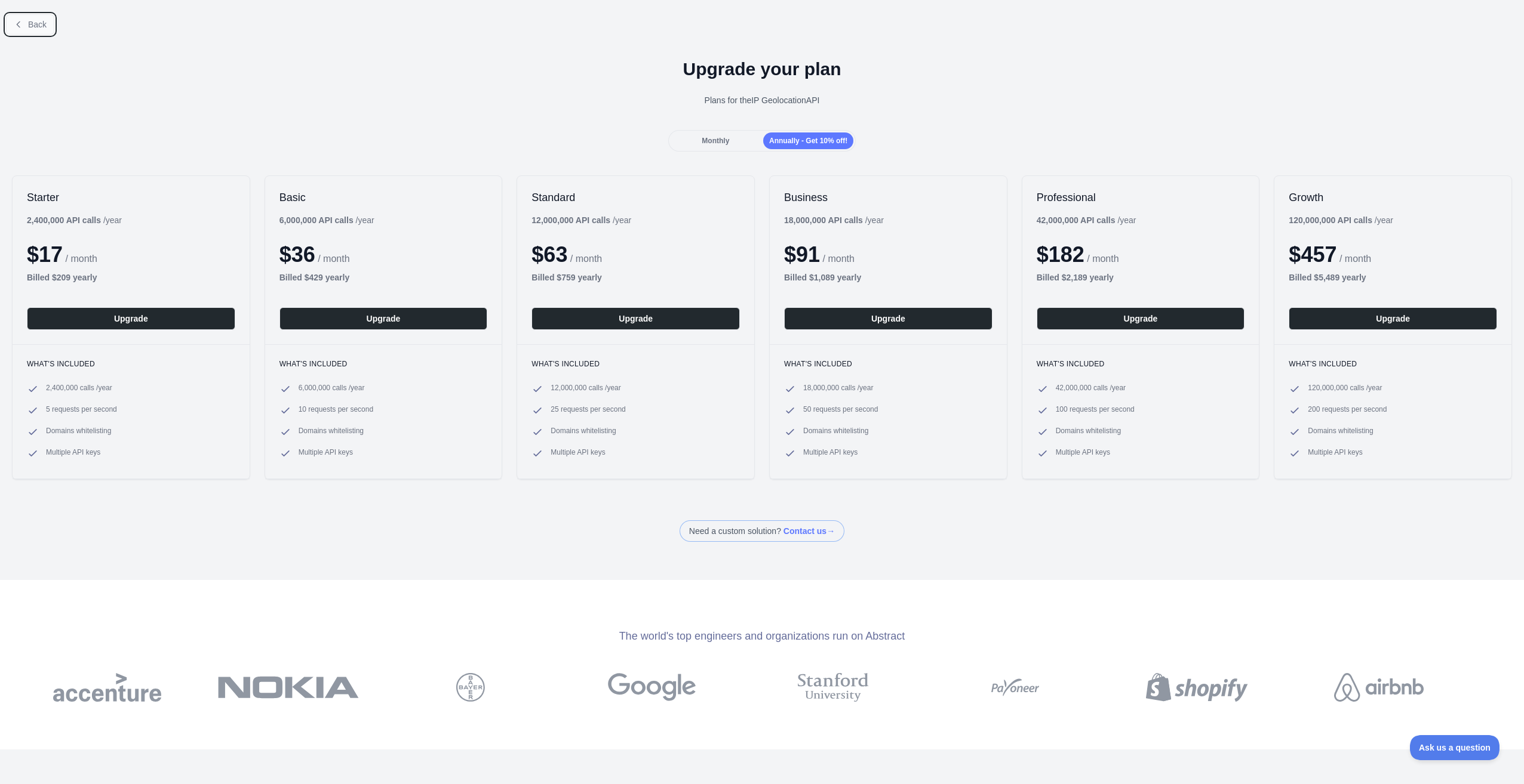
click at [37, 25] on span "Back" at bounding box center [37, 25] width 18 height 10
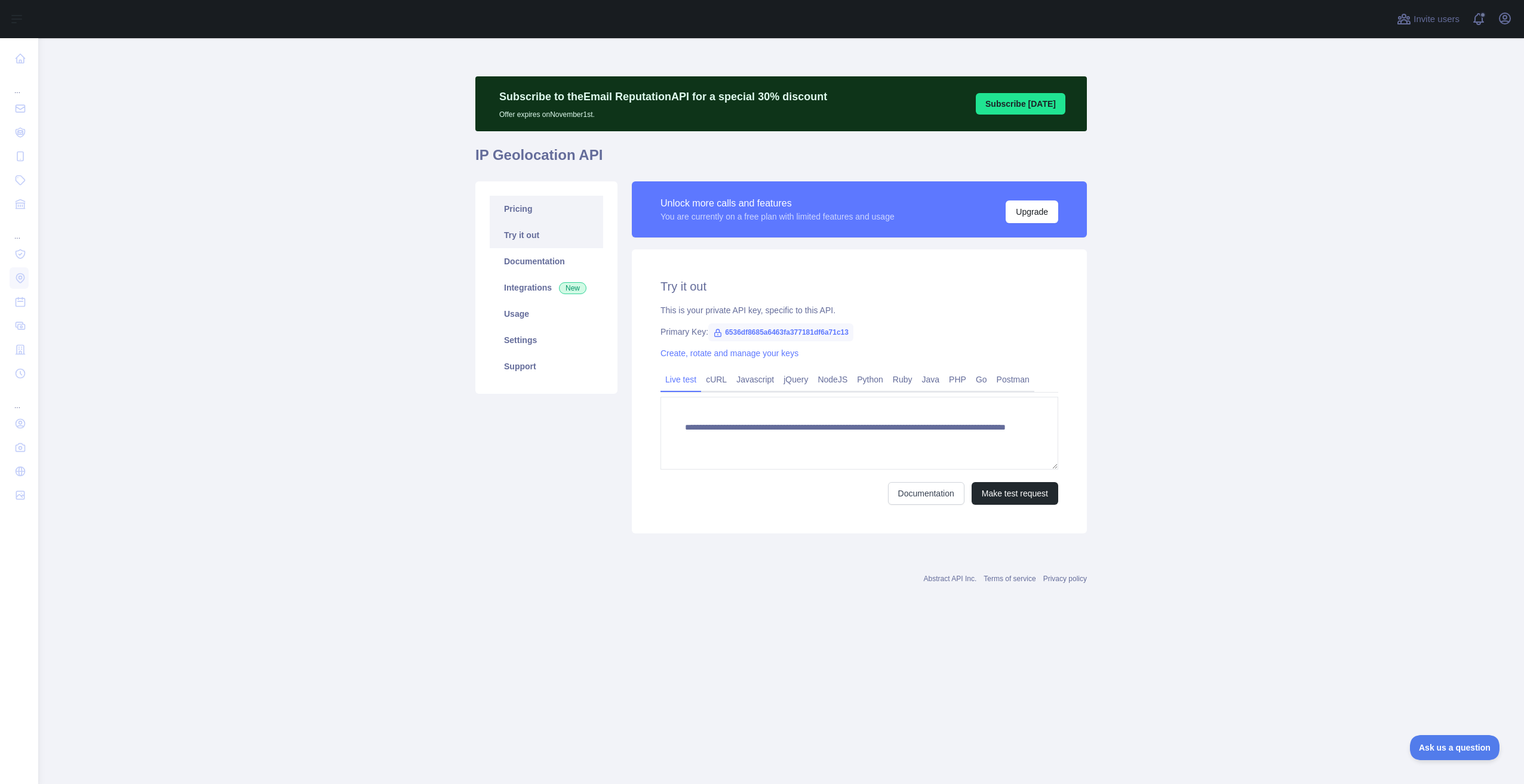
click at [537, 209] on link "Pricing" at bounding box center [546, 209] width 113 height 26
